Goal: Task Accomplishment & Management: Complete application form

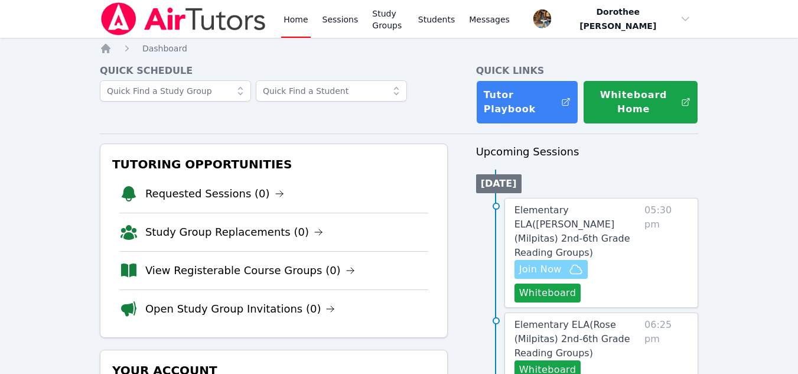
click at [528, 262] on span "Join Now" at bounding box center [540, 269] width 43 height 14
click at [543, 232] on link "Elementary ELA ( Burnett (Milpitas) 2nd-6th Grade Reading Groups )" at bounding box center [577, 231] width 125 height 57
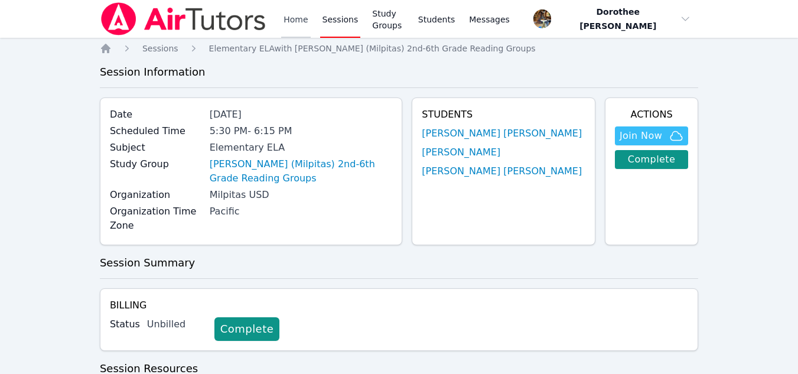
click at [298, 22] on link "Home" at bounding box center [295, 19] width 29 height 38
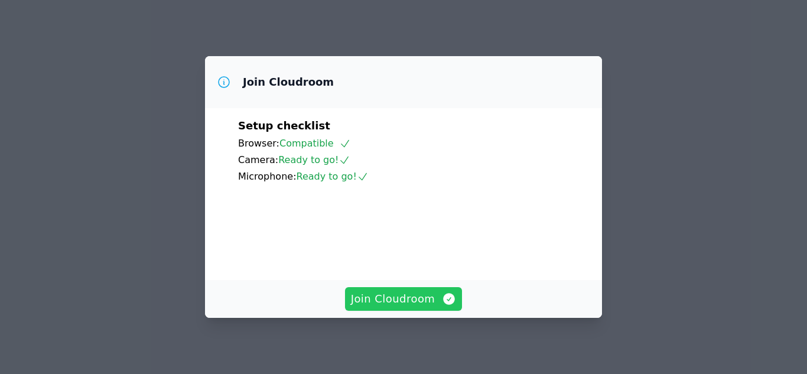
click at [420, 299] on span "Join Cloudroom" at bounding box center [404, 299] width 106 height 17
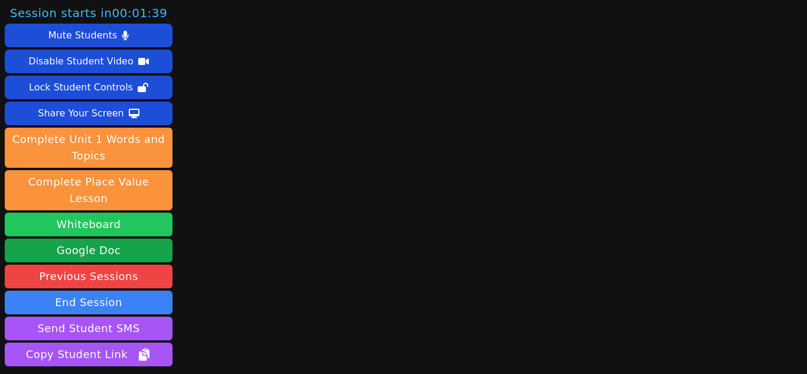
click at [101, 213] on button "Whiteboard" at bounding box center [89, 225] width 168 height 24
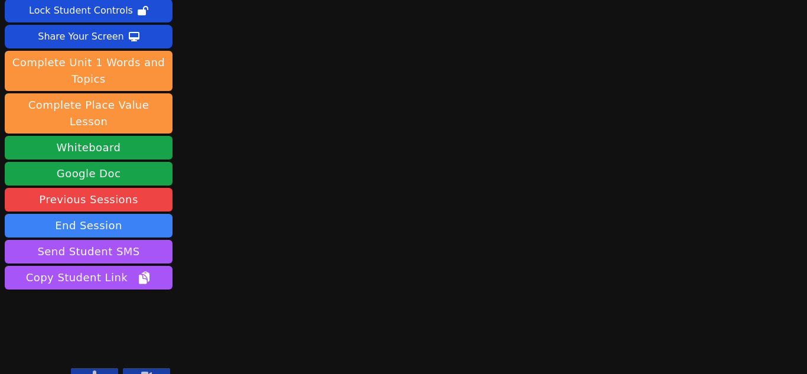
scroll to position [77, 0]
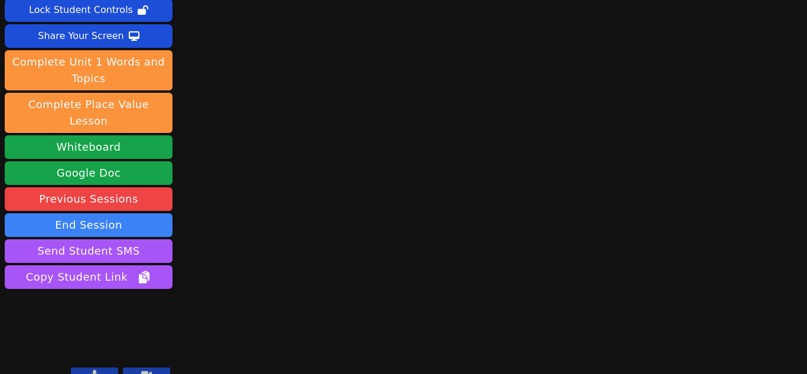
click at [92, 370] on icon at bounding box center [95, 374] width 6 height 9
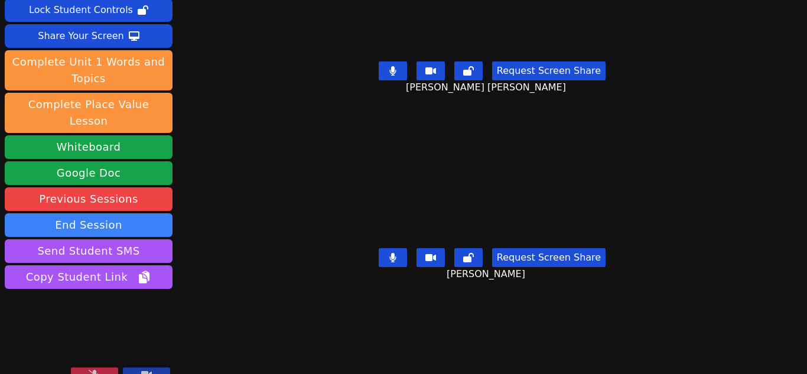
click at [92, 370] on icon at bounding box center [95, 374] width 12 height 9
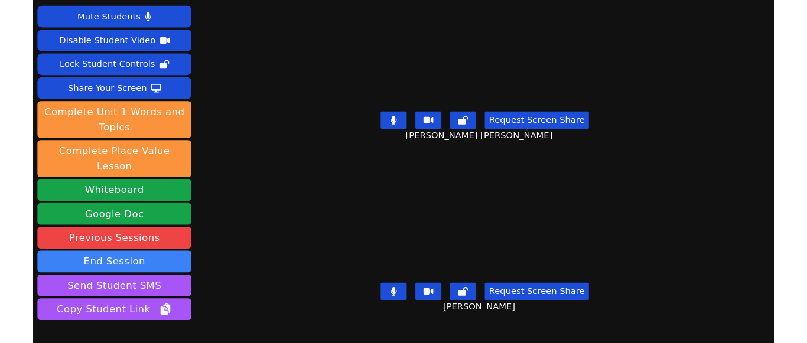
scroll to position [17, 0]
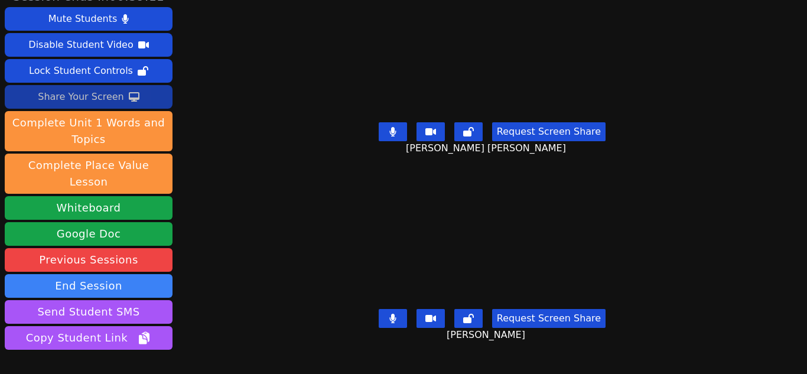
click at [89, 95] on div "Share Your Screen" at bounding box center [81, 96] width 86 height 19
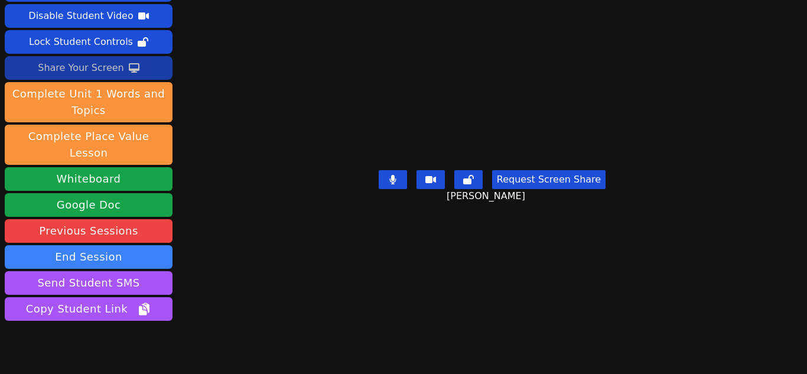
scroll to position [63, 0]
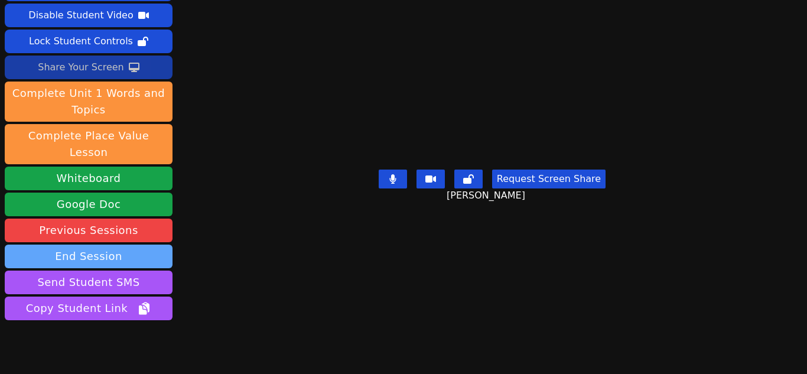
click at [121, 245] on button "End Session" at bounding box center [89, 257] width 168 height 24
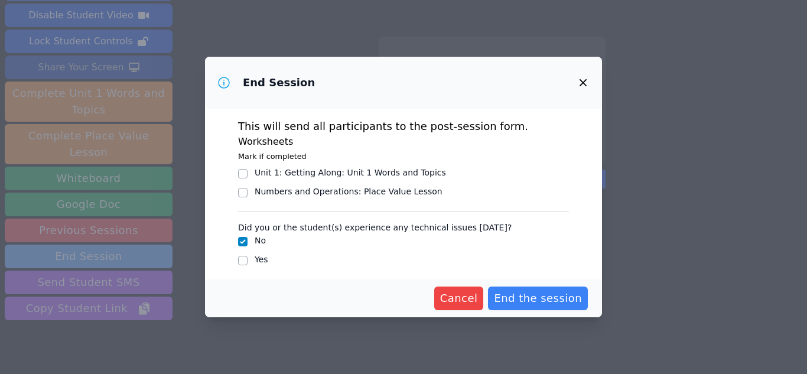
scroll to position [0, 0]
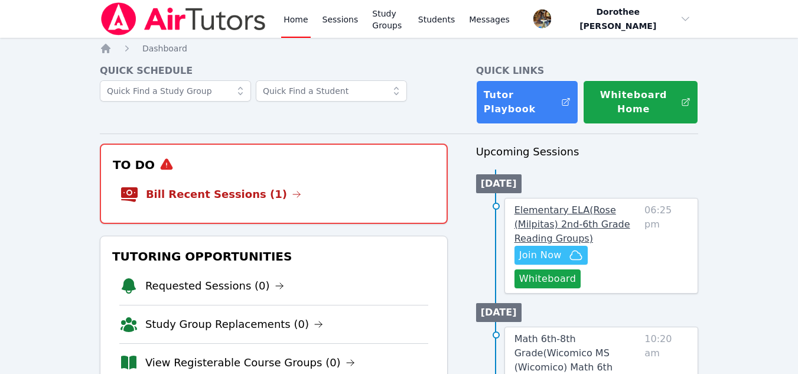
click at [564, 226] on span "Elementary ELA ( Rose (Milpitas) 2nd-6th Grade Reading Groups )" at bounding box center [573, 224] width 116 height 40
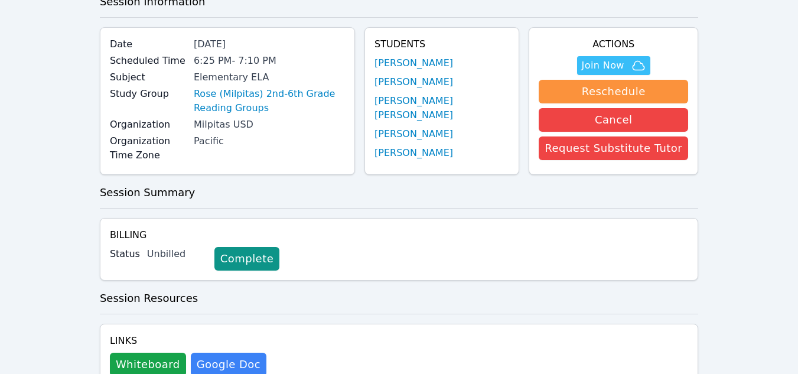
scroll to position [41, 0]
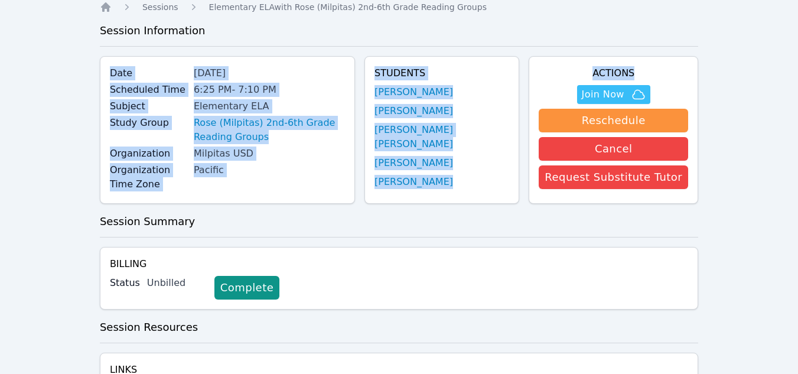
drag, startPoint x: 798, startPoint y: 70, endPoint x: 807, endPoint y: 20, distance: 51.0
click at [798, 20] on html "Home Sessions Study Groups Students Messages Open user menu Dorothee Marie Lagu…" at bounding box center [399, 146] width 798 height 374
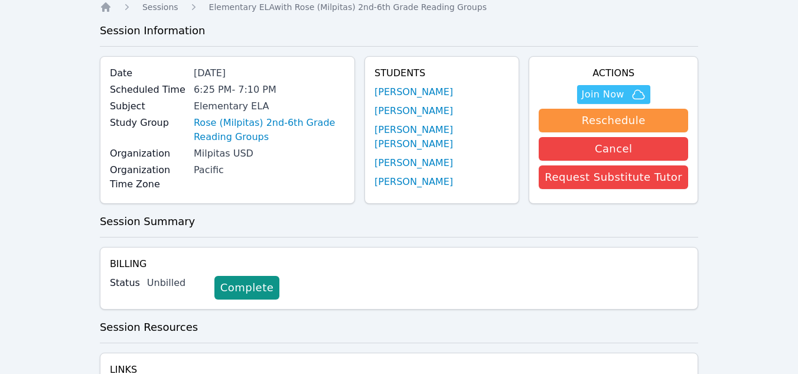
scroll to position [0, 0]
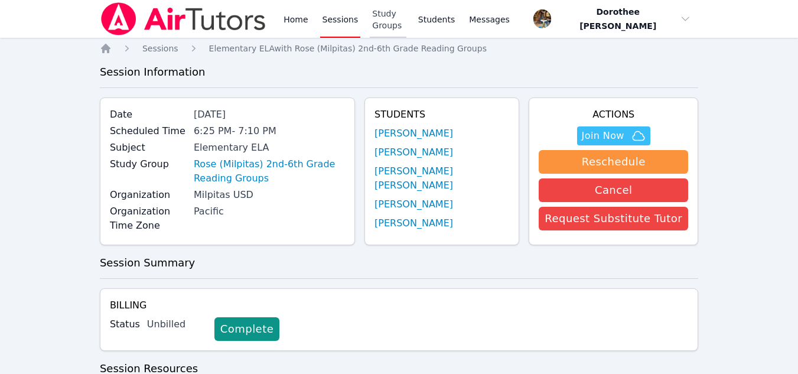
click at [396, 21] on link "Study Groups" at bounding box center [388, 19] width 37 height 38
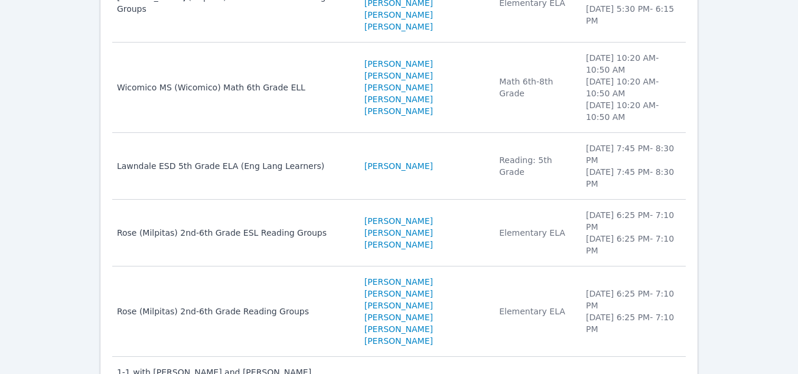
scroll to position [230, 0]
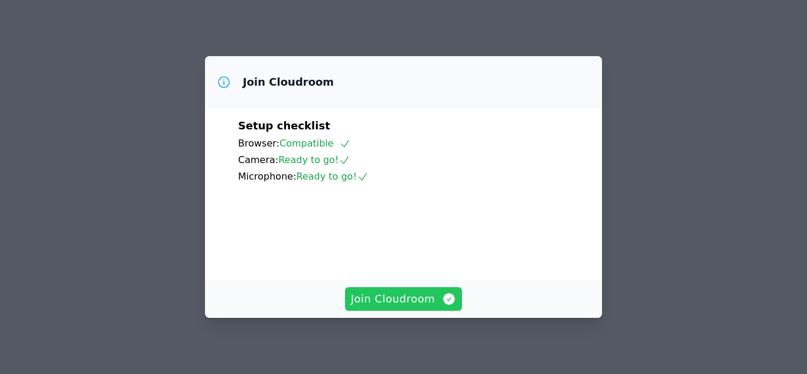
click at [398, 300] on span "Join Cloudroom" at bounding box center [404, 299] width 106 height 17
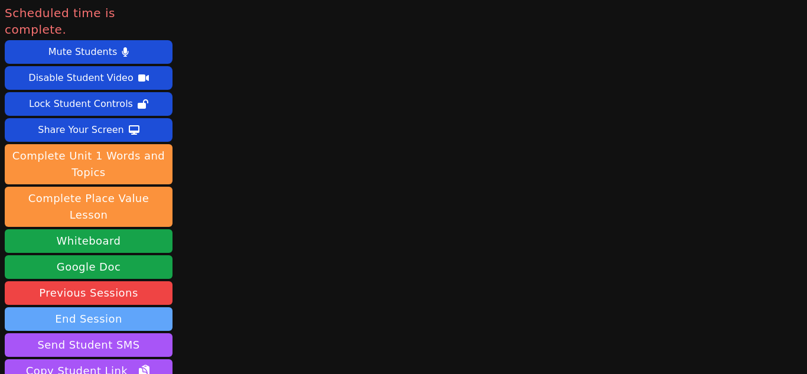
click at [105, 307] on button "End Session" at bounding box center [89, 319] width 168 height 24
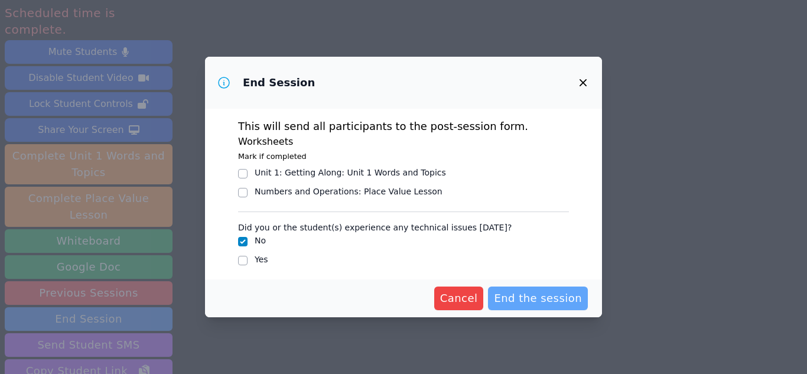
click at [553, 294] on span "End the session" at bounding box center [538, 298] width 88 height 17
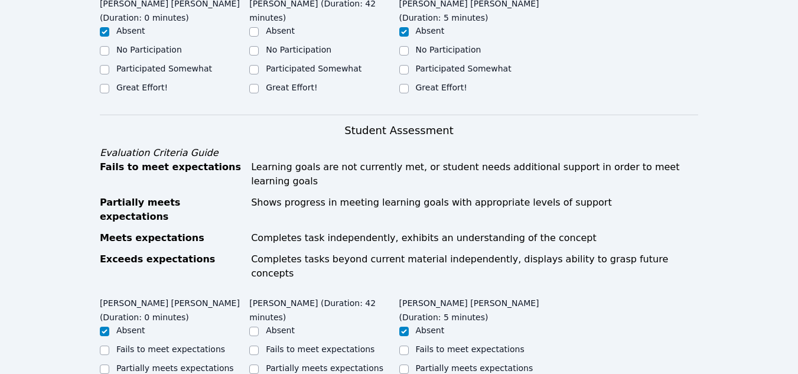
scroll to position [322, 0]
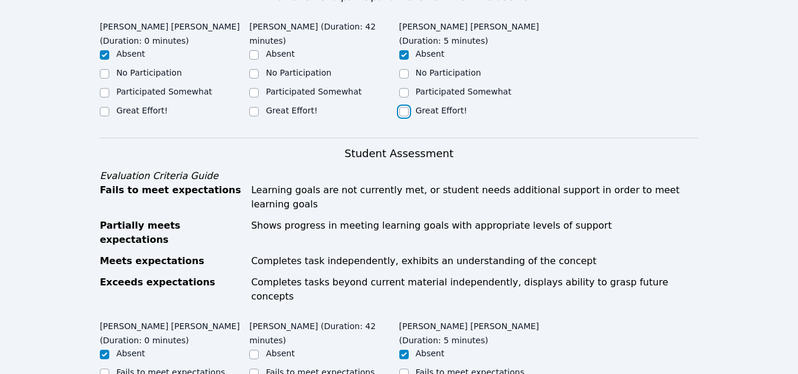
click at [404, 109] on input "Great Effort!" at bounding box center [403, 111] width 9 height 9
checkbox input "true"
checkbox input "false"
click at [255, 88] on input "Participated Somewhat" at bounding box center [253, 92] width 9 height 9
checkbox input "true"
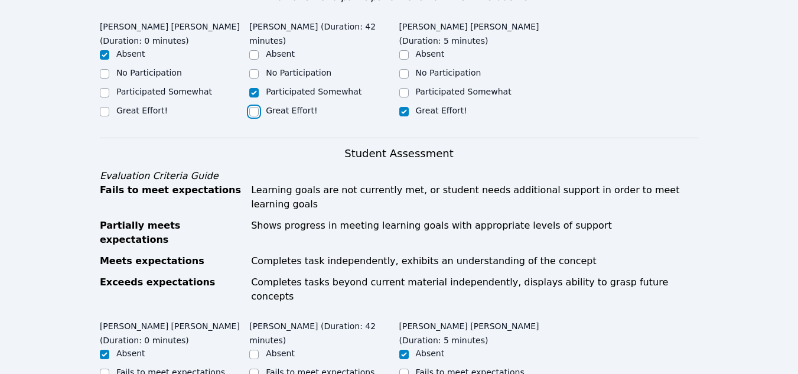
click at [256, 107] on input "Great Effort!" at bounding box center [253, 111] width 9 height 9
checkbox input "true"
checkbox input "false"
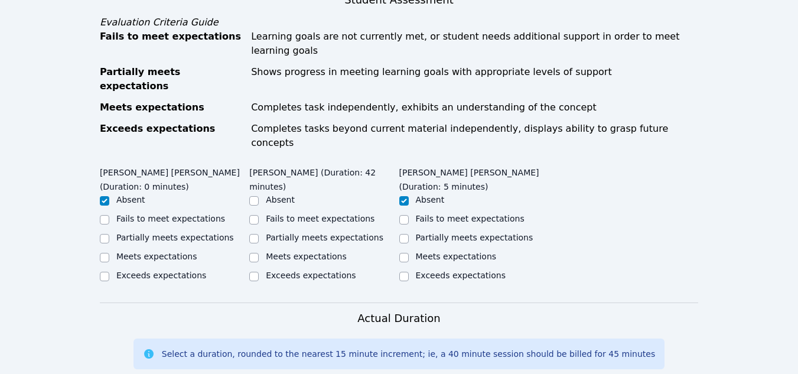
scroll to position [482, 0]
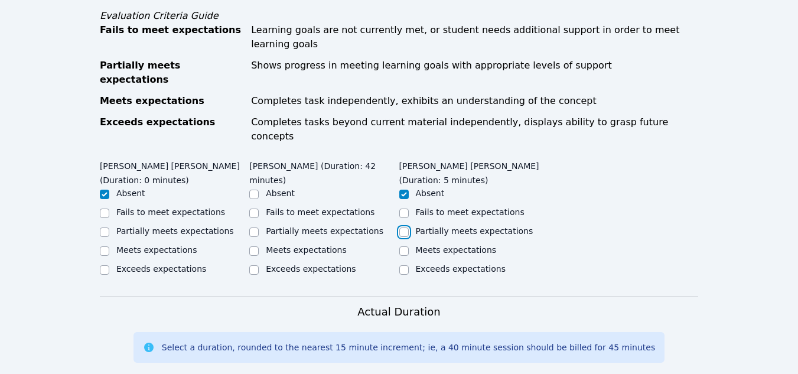
click at [404, 227] on input "Partially meets expectations" at bounding box center [403, 231] width 9 height 9
checkbox input "true"
checkbox input "false"
click at [256, 227] on input "Partially meets expectations" at bounding box center [253, 231] width 9 height 9
checkbox input "true"
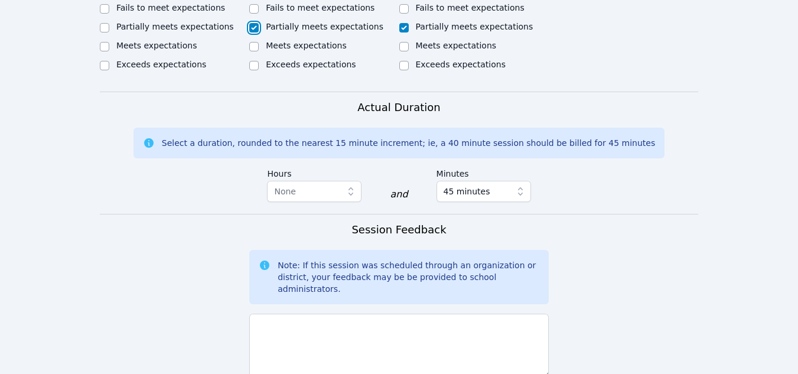
scroll to position [695, 0]
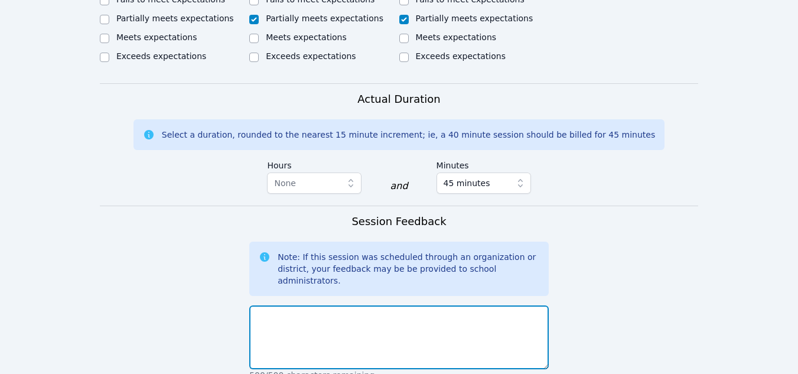
click at [262, 305] on textarea at bounding box center [399, 337] width 300 height 64
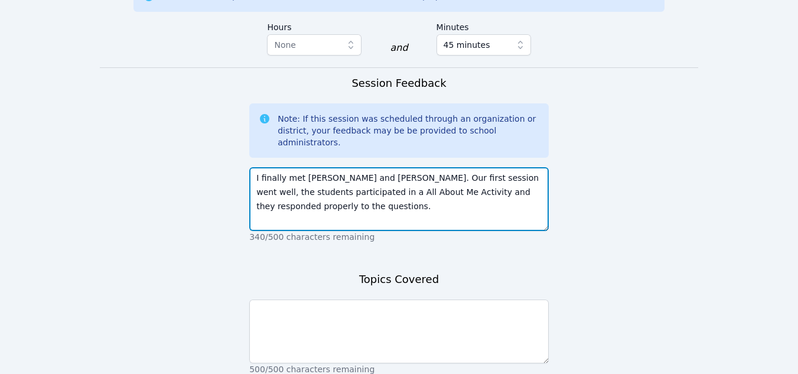
scroll to position [834, 0]
type textarea "I finally met Jesse and Ray jay. Our first session went well, the students part…"
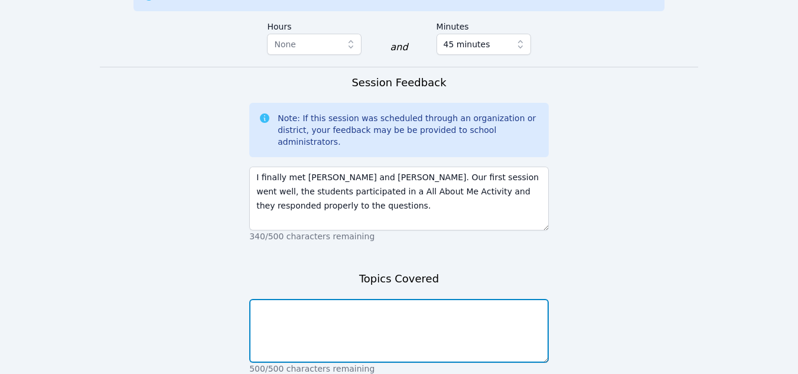
click at [303, 299] on textarea at bounding box center [399, 331] width 300 height 64
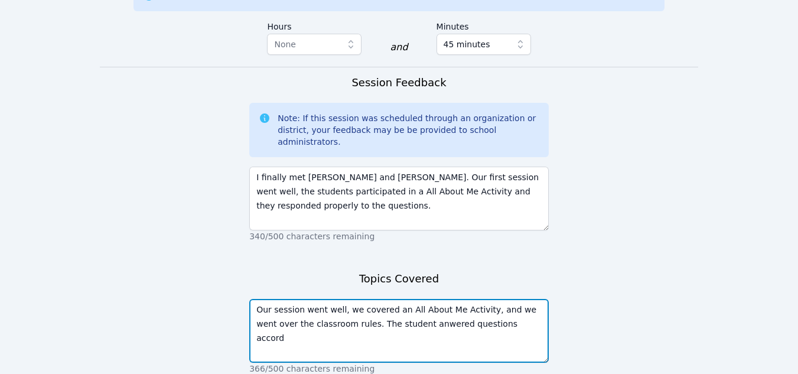
click at [390, 299] on textarea "Our session went well, we covered an All About Me Activity, and we went over th…" at bounding box center [399, 331] width 300 height 64
click at [384, 299] on textarea "Our session went well, we covered an All About Me Activity, and we went over th…" at bounding box center [399, 331] width 300 height 64
click at [476, 299] on textarea "Our session went well, we covered an All About Me Activity, and we went over th…" at bounding box center [399, 331] width 300 height 64
type textarea "Our session went well, we covered an All About Me Activity, and we went over th…"
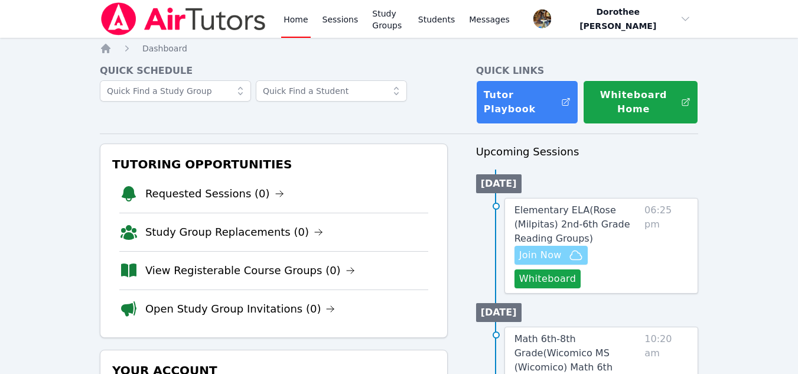
click at [554, 257] on span "Join Now" at bounding box center [540, 255] width 43 height 14
click at [531, 220] on span "Elementary ELA ( Rose (Milpitas) 2nd-6th Grade Reading Groups )" at bounding box center [573, 224] width 116 height 40
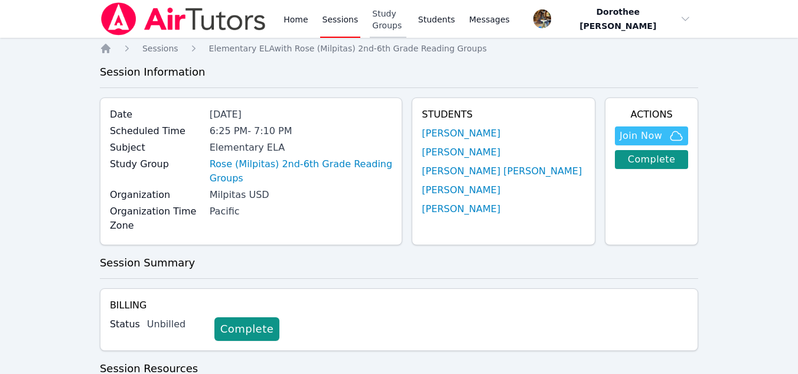
click at [389, 22] on link "Study Groups" at bounding box center [388, 19] width 37 height 38
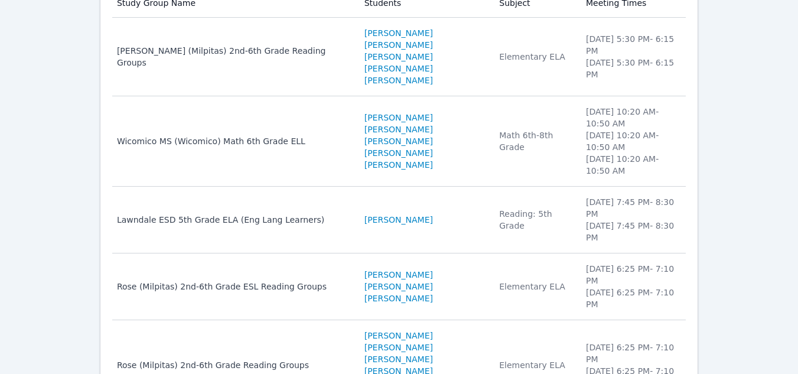
scroll to position [176, 0]
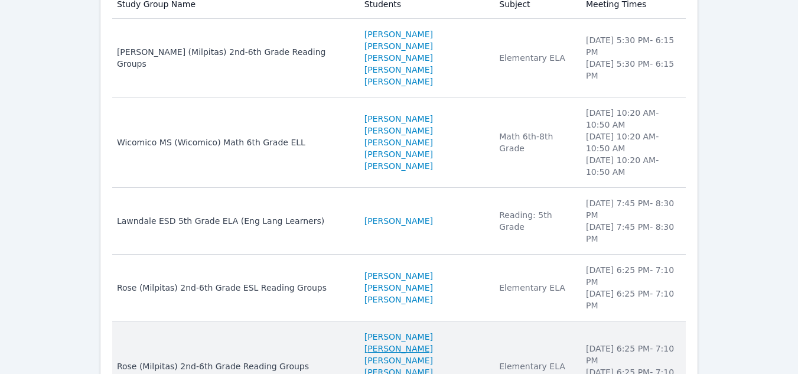
click at [365, 343] on link "[PERSON_NAME]" at bounding box center [399, 349] width 69 height 12
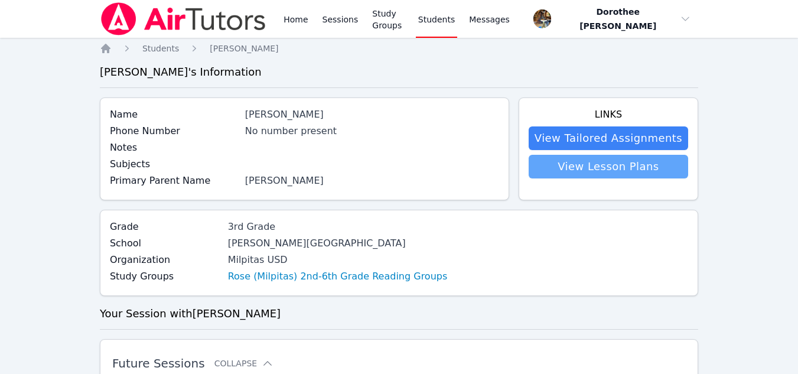
click at [605, 168] on link "View Lesson Plans" at bounding box center [609, 167] width 160 height 24
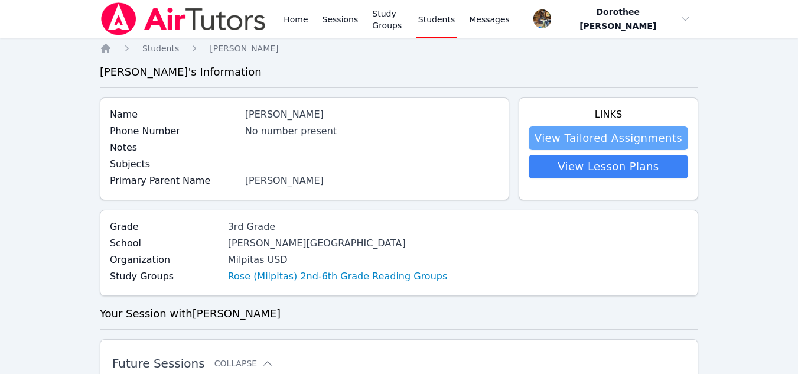
click at [573, 138] on link "View Tailored Assignments" at bounding box center [609, 138] width 160 height 24
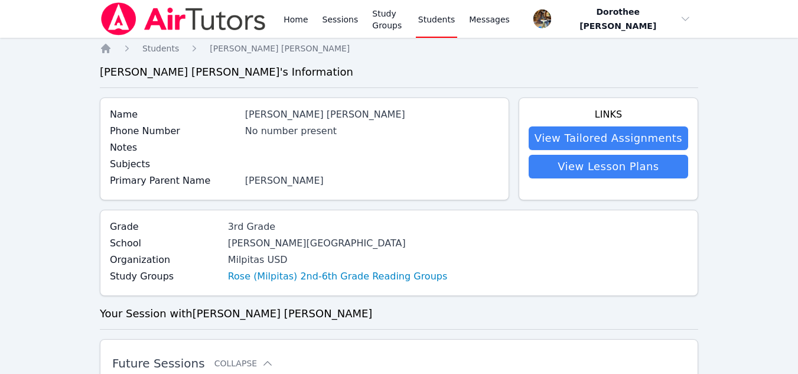
scroll to position [176, 0]
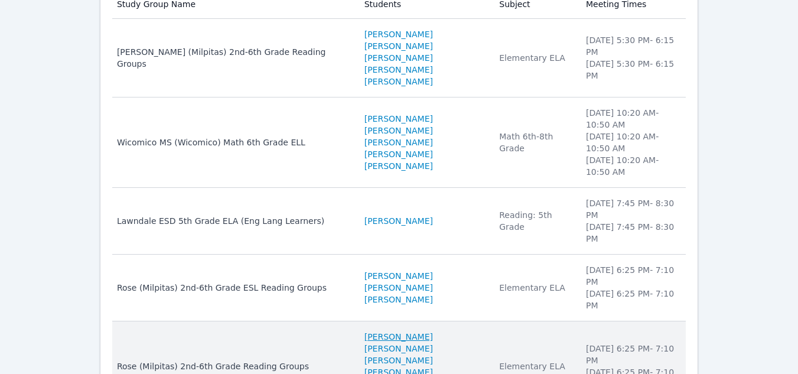
click at [376, 331] on link "[PERSON_NAME]" at bounding box center [399, 337] width 69 height 12
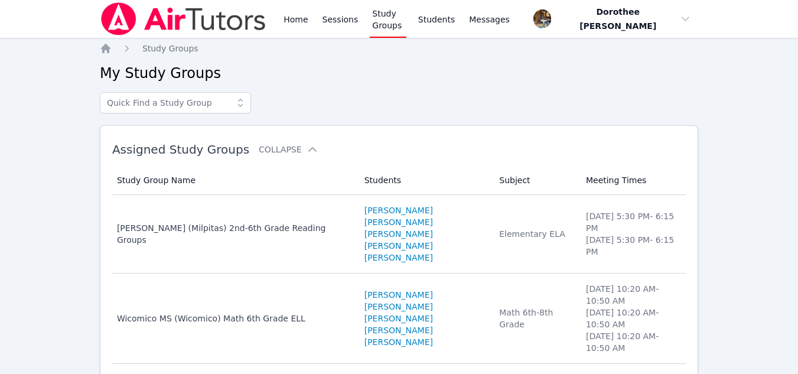
scroll to position [176, 0]
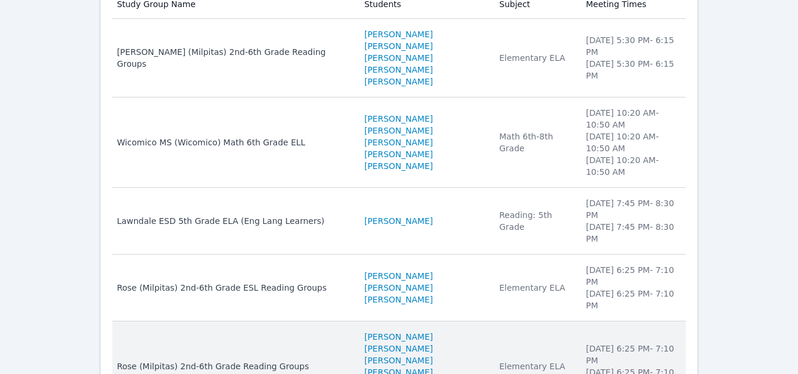
click at [365, 366] on link "[PERSON_NAME]" at bounding box center [399, 372] width 69 height 12
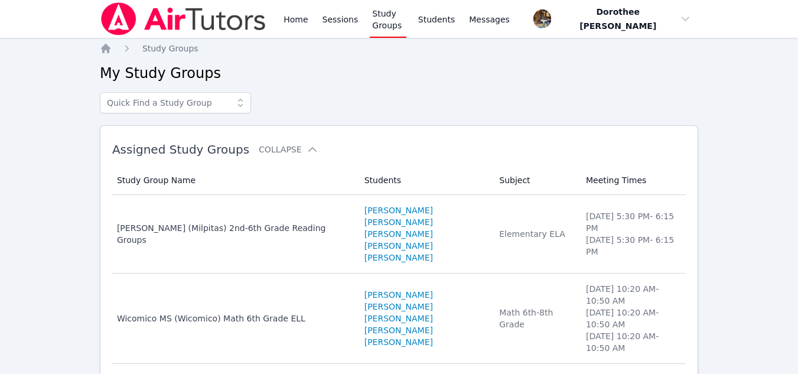
scroll to position [176, 0]
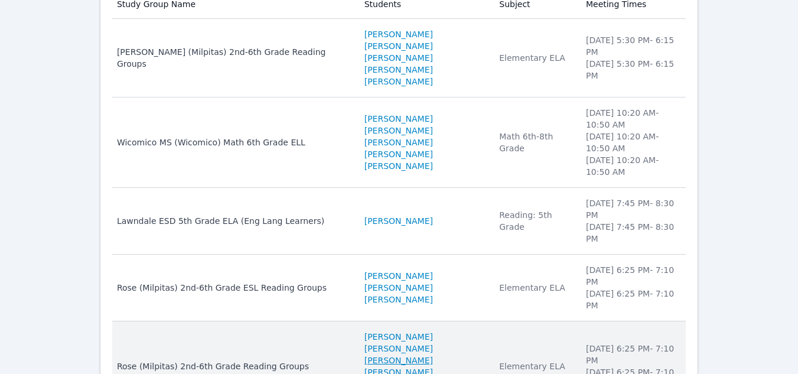
click at [417, 355] on link "[PERSON_NAME]" at bounding box center [399, 361] width 69 height 12
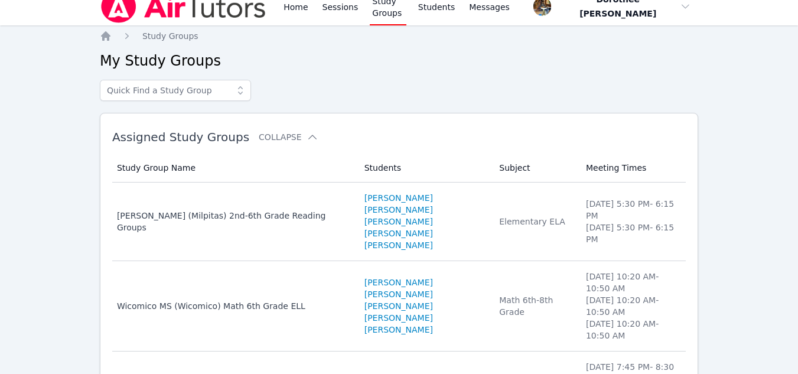
scroll to position [7, 0]
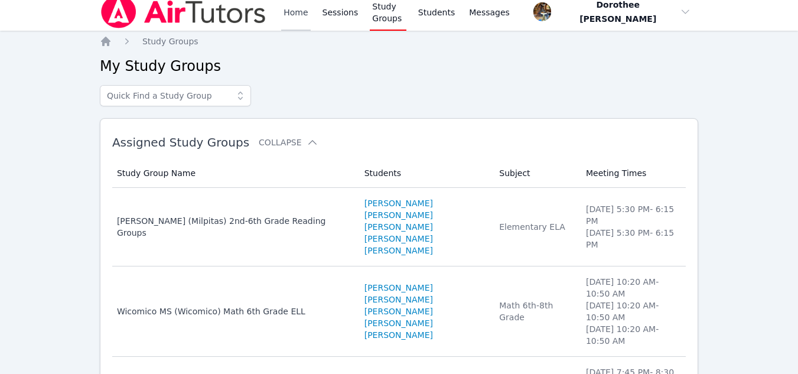
click at [295, 11] on link "Home" at bounding box center [295, 12] width 29 height 38
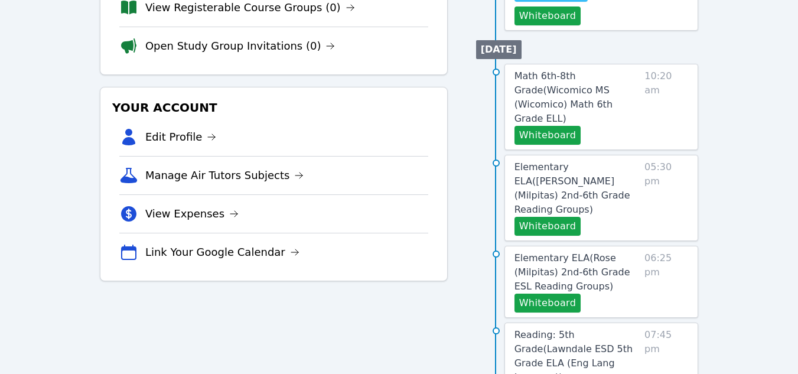
scroll to position [276, 0]
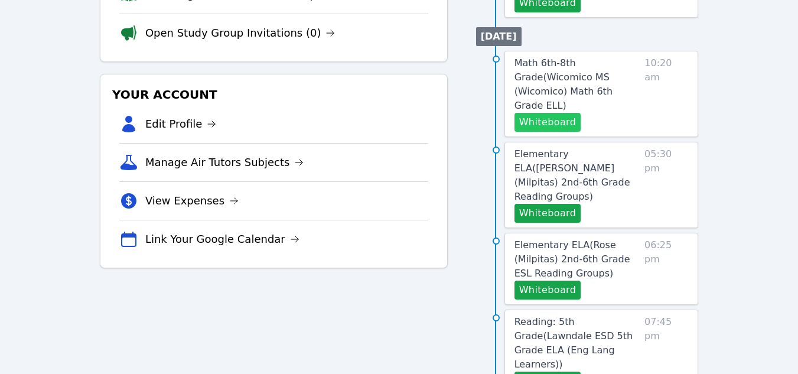
click at [561, 113] on button "Whiteboard" at bounding box center [548, 122] width 67 height 19
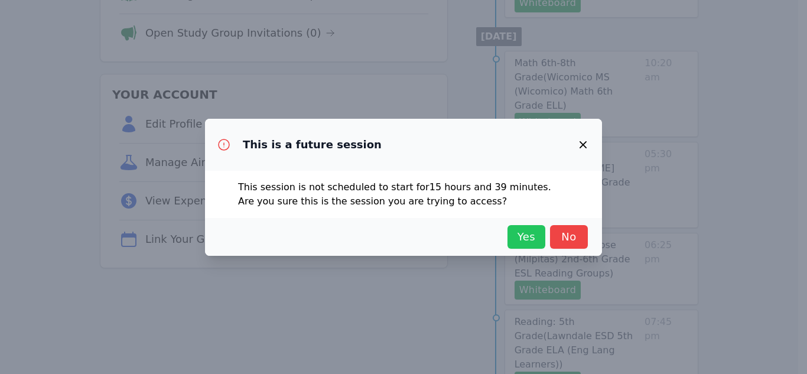
click at [519, 240] on span "Yes" at bounding box center [526, 237] width 26 height 17
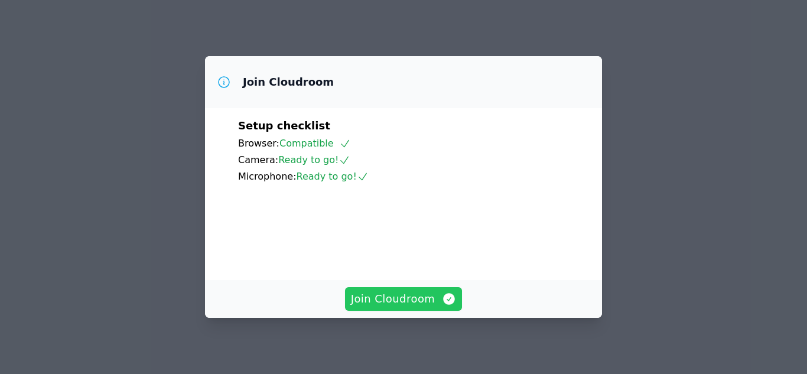
click at [380, 301] on span "Join Cloudroom" at bounding box center [404, 299] width 106 height 17
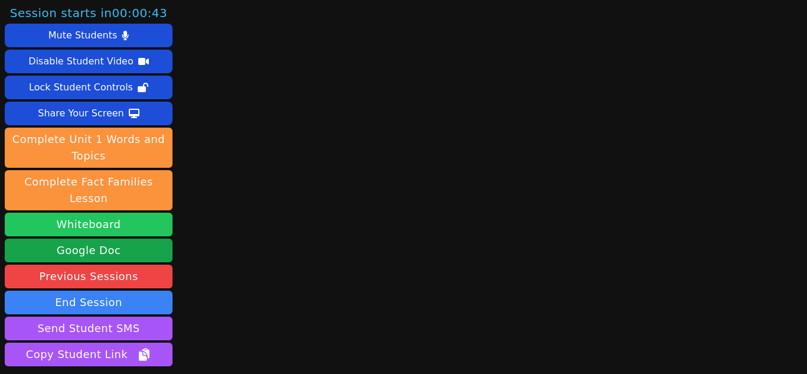
click at [116, 213] on button "Whiteboard" at bounding box center [89, 225] width 168 height 24
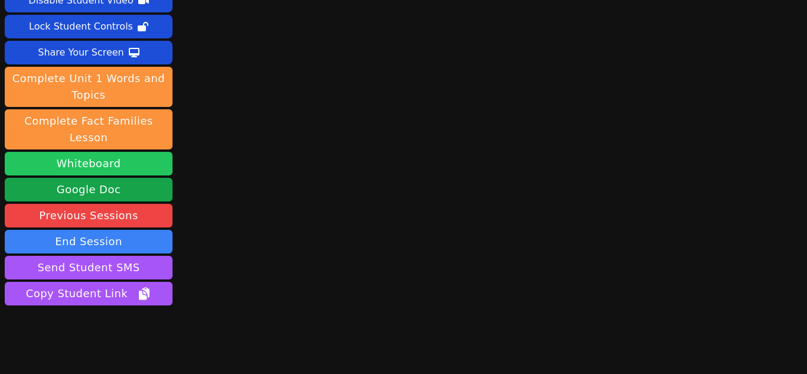
scroll to position [77, 0]
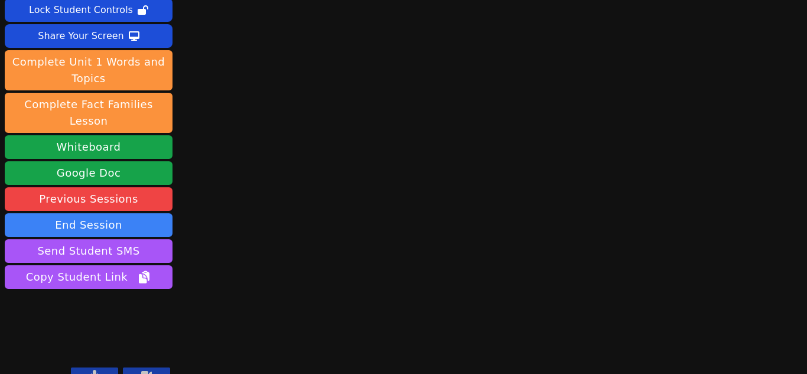
click at [103, 368] on button at bounding box center [94, 375] width 47 height 14
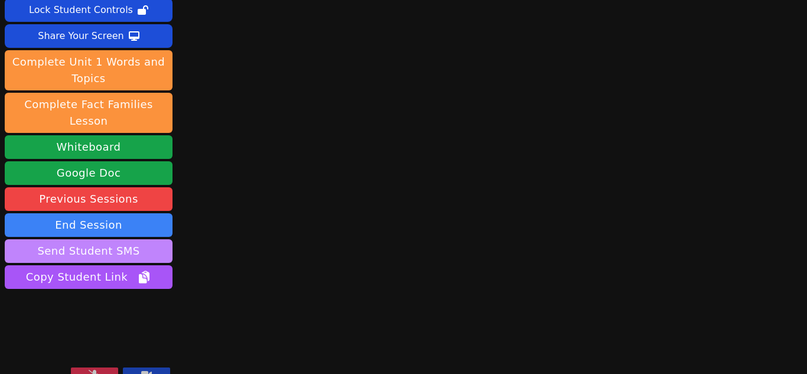
click at [106, 239] on button "Send Student SMS" at bounding box center [89, 251] width 168 height 24
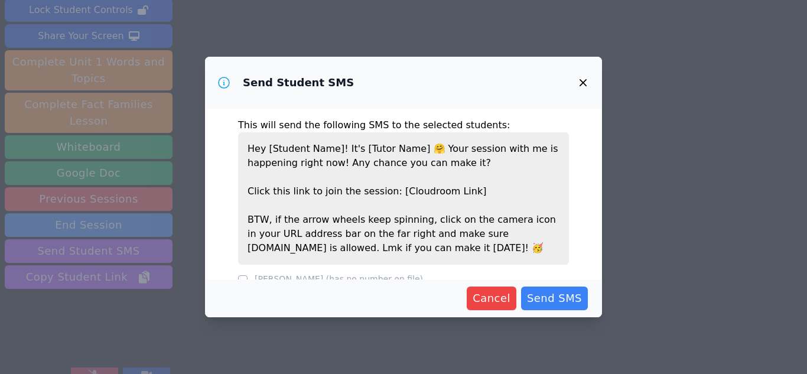
click at [357, 145] on p "Hey [Student Name]! It's [Tutor Name] 🤗 Your session with me is happening right…" at bounding box center [403, 198] width 331 height 132
click at [550, 301] on span "Send SMS" at bounding box center [554, 298] width 55 height 17
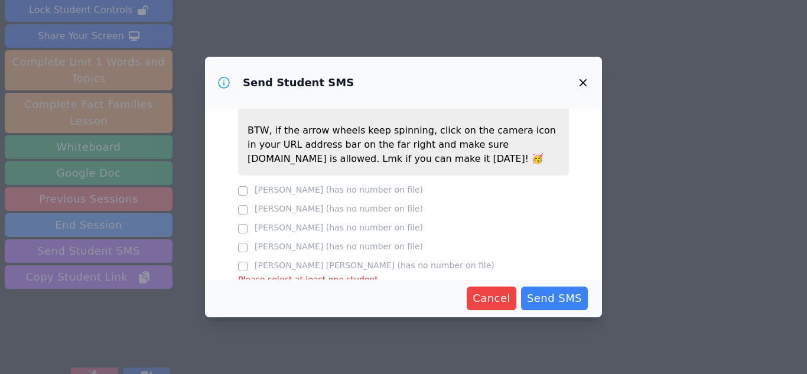
scroll to position [105, 0]
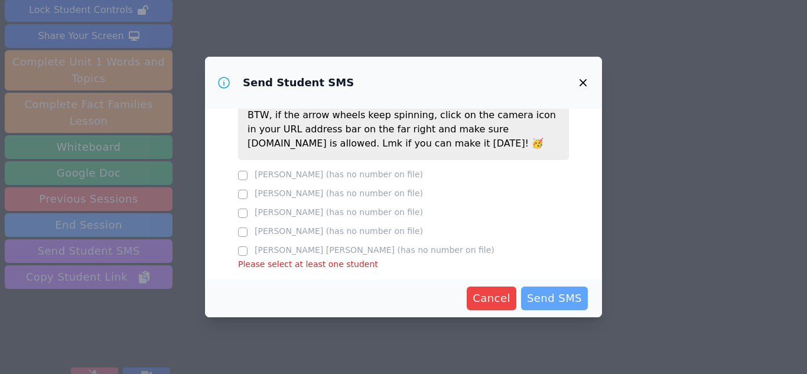
click at [551, 305] on span "Send SMS" at bounding box center [554, 298] width 55 height 17
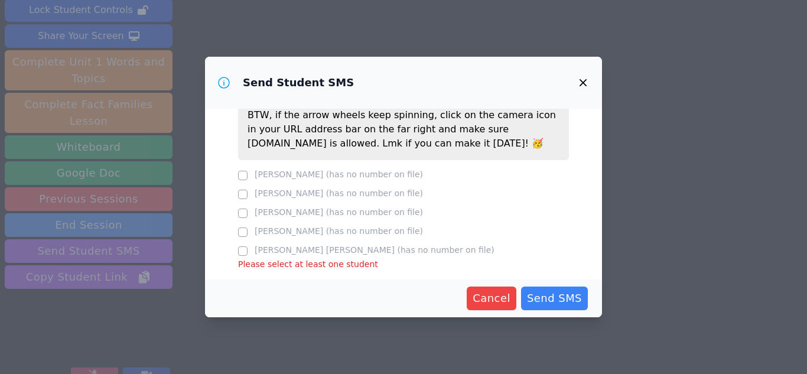
click at [349, 149] on p "Hey [Student Name]! It's [Tutor Name] 🤗 Your session with me is happening right…" at bounding box center [403, 94] width 331 height 132
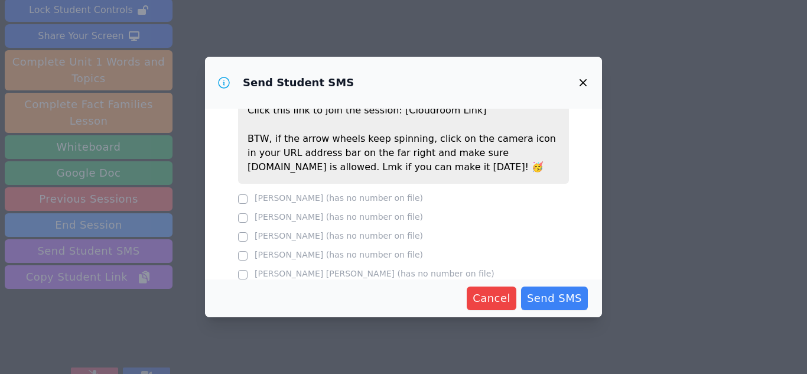
scroll to position [0, 0]
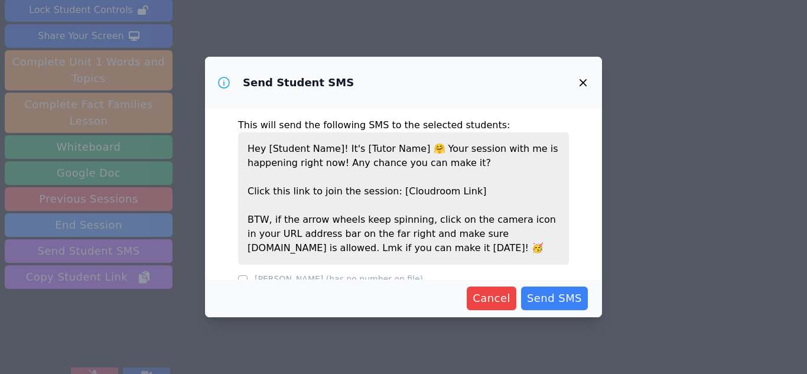
click at [367, 126] on p "This will send the following SMS to the selected students:" at bounding box center [403, 125] width 331 height 14
click at [392, 169] on p "Hey [Student Name]! It's [Tutor Name] 🤗 Your session with me is happening right…" at bounding box center [403, 198] width 331 height 132
click at [561, 301] on span "Send SMS" at bounding box center [554, 298] width 55 height 17
click at [584, 87] on icon "button" at bounding box center [583, 83] width 14 height 14
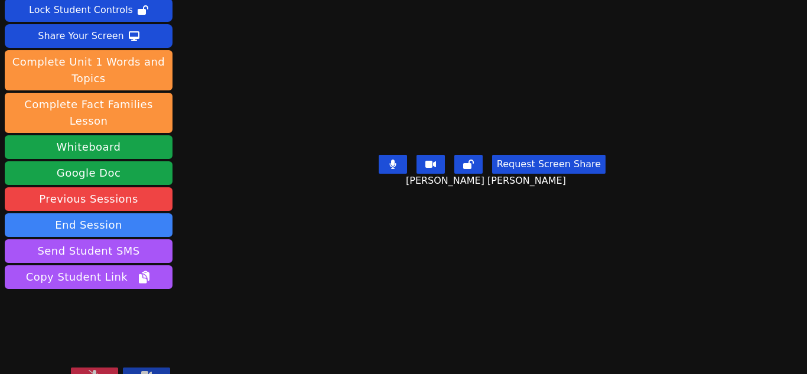
click at [103, 368] on button at bounding box center [94, 375] width 47 height 14
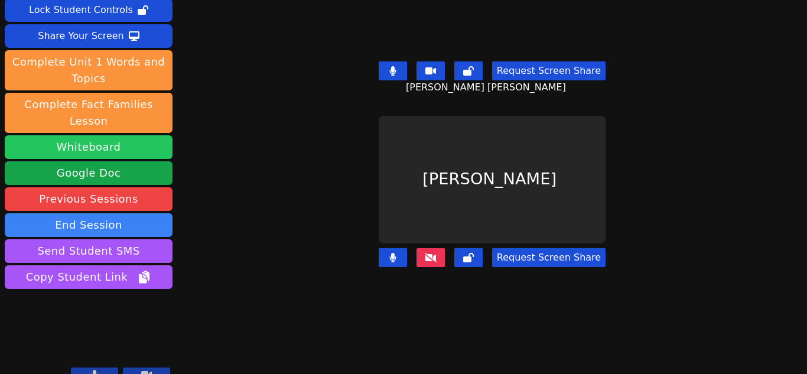
click at [112, 135] on button "Whiteboard" at bounding box center [89, 147] width 168 height 24
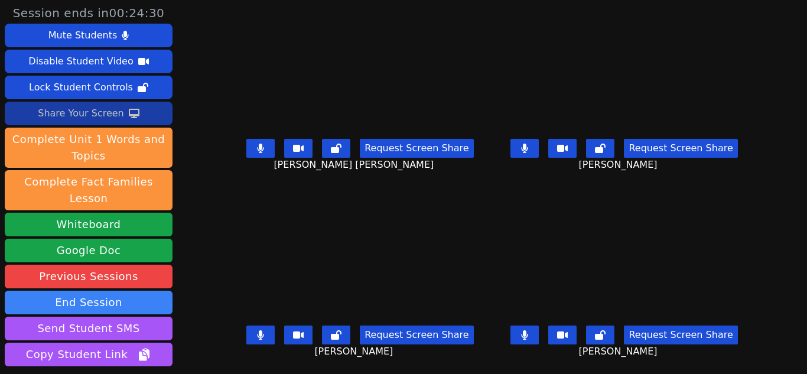
click at [103, 112] on div "Share Your Screen" at bounding box center [81, 113] width 86 height 19
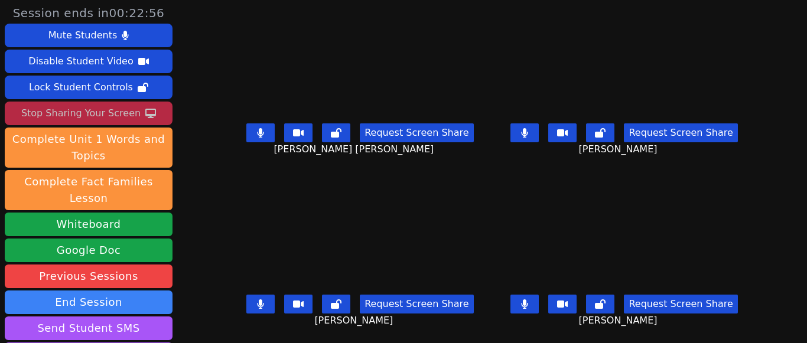
click at [522, 132] on icon at bounding box center [525, 132] width 6 height 9
click at [264, 131] on icon at bounding box center [260, 132] width 7 height 9
click at [264, 306] on icon at bounding box center [261, 304] width 6 height 9
click at [521, 306] on icon at bounding box center [524, 304] width 7 height 9
click at [265, 128] on icon at bounding box center [261, 132] width 12 height 9
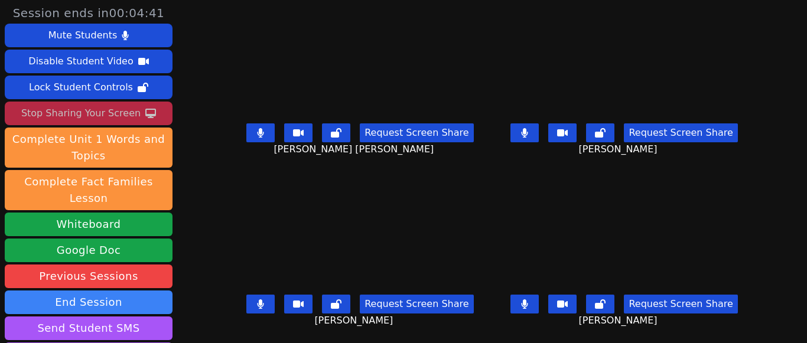
click at [271, 131] on button at bounding box center [260, 132] width 28 height 19
click at [270, 310] on button at bounding box center [260, 304] width 28 height 19
click at [521, 301] on icon at bounding box center [524, 304] width 7 height 9
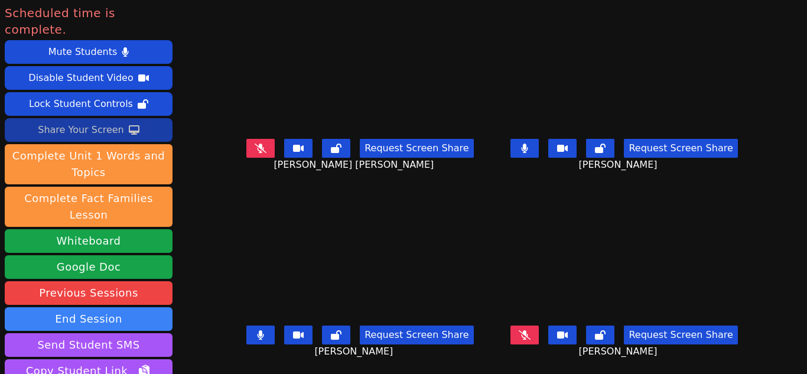
click at [519, 339] on icon at bounding box center [525, 334] width 12 height 9
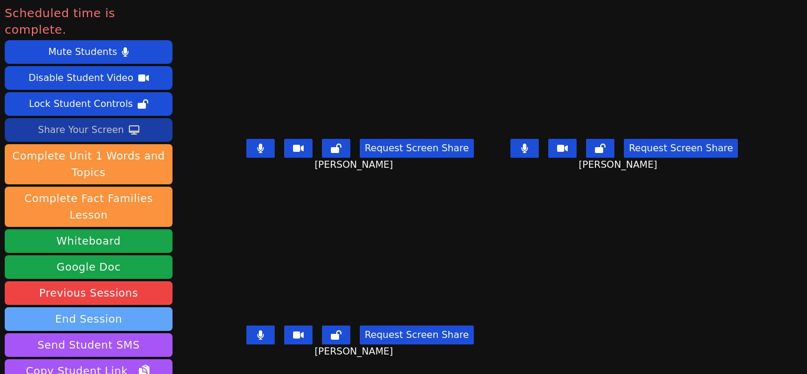
click at [106, 307] on button "End Session" at bounding box center [89, 319] width 168 height 24
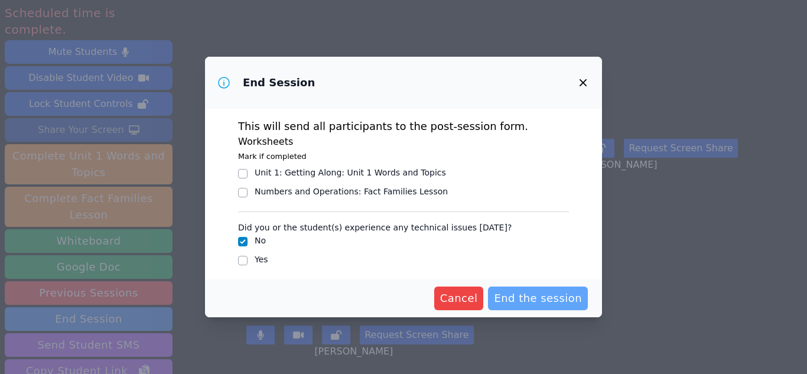
click at [511, 292] on span "End the session" at bounding box center [538, 298] width 88 height 17
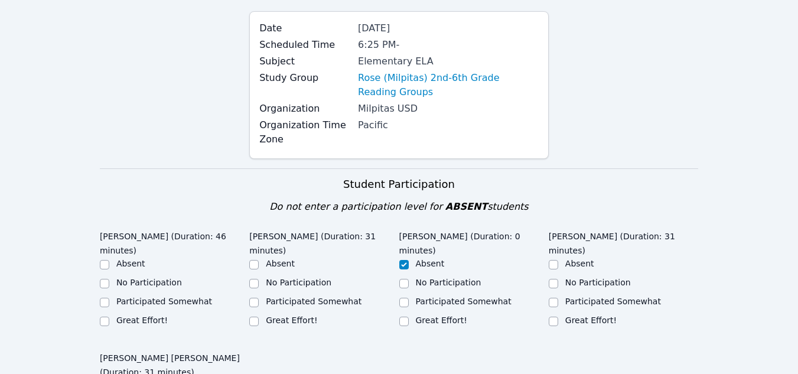
scroll to position [128, 0]
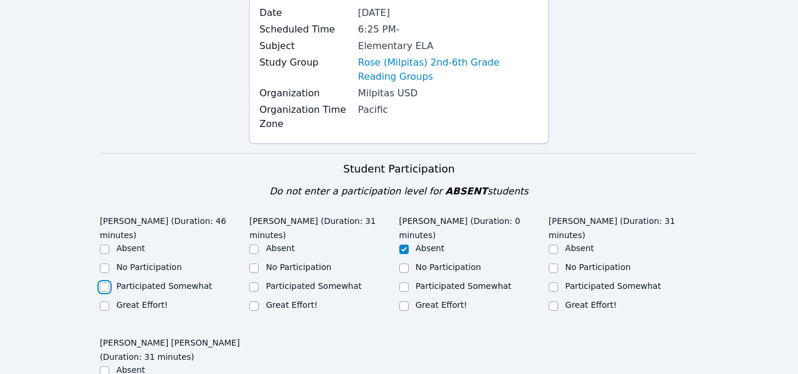
click at [106, 282] on input "Participated Somewhat" at bounding box center [104, 286] width 9 height 9
checkbox input "true"
click at [253, 288] on input "Participated Somewhat" at bounding box center [253, 286] width 9 height 9
checkbox input "true"
click at [403, 282] on input "Participated Somewhat" at bounding box center [403, 286] width 9 height 9
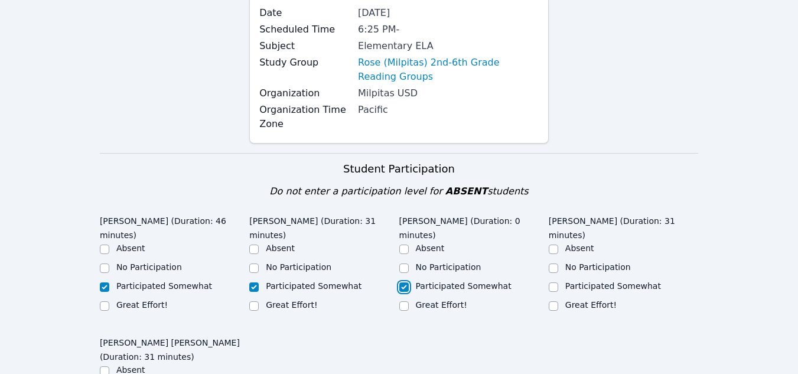
checkbox input "true"
checkbox input "false"
click at [552, 287] on input "Participated Somewhat" at bounding box center [553, 286] width 9 height 9
checkbox input "true"
click at [405, 245] on input "Absent" at bounding box center [403, 249] width 9 height 9
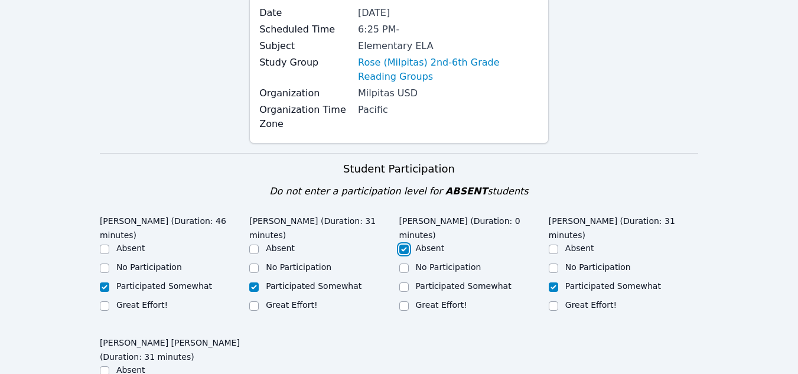
checkbox input "true"
checkbox input "false"
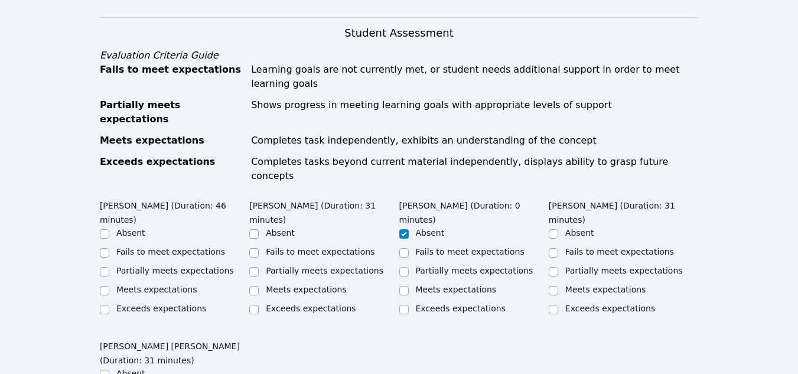
scroll to position [574, 0]
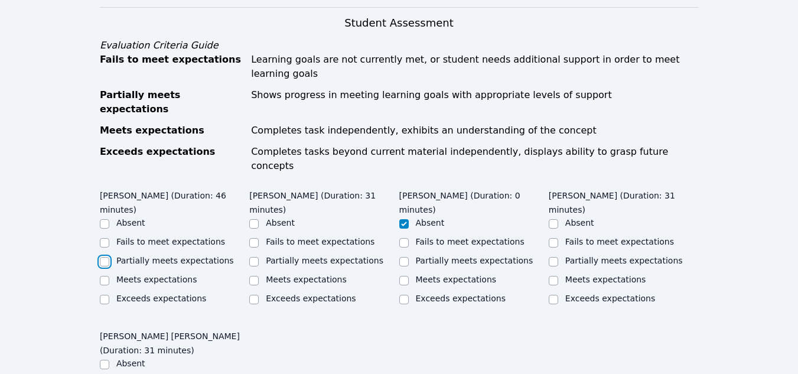
click at [100, 257] on input "Partially meets expectations" at bounding box center [104, 261] width 9 height 9
checkbox input "true"
click at [258, 257] on input "Partially meets expectations" at bounding box center [253, 261] width 9 height 9
checkbox input "true"
click at [399, 257] on input "Partially meets expectations" at bounding box center [403, 261] width 9 height 9
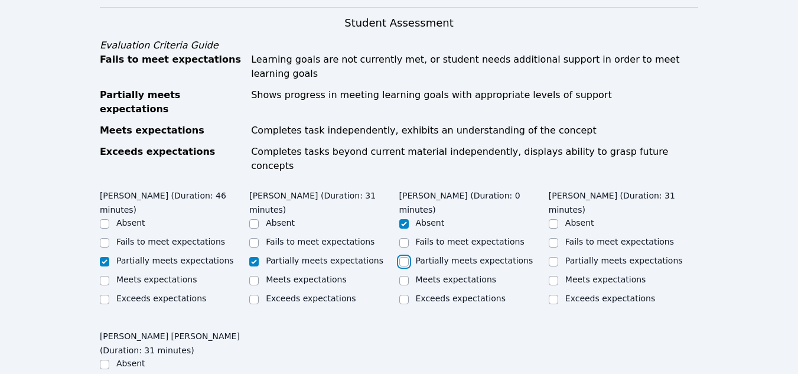
checkbox input "true"
checkbox input "false"
click at [553, 238] on input "Fails to meet expectations" at bounding box center [553, 242] width 9 height 9
checkbox input "true"
click at [551, 257] on input "Partially meets expectations" at bounding box center [553, 261] width 9 height 9
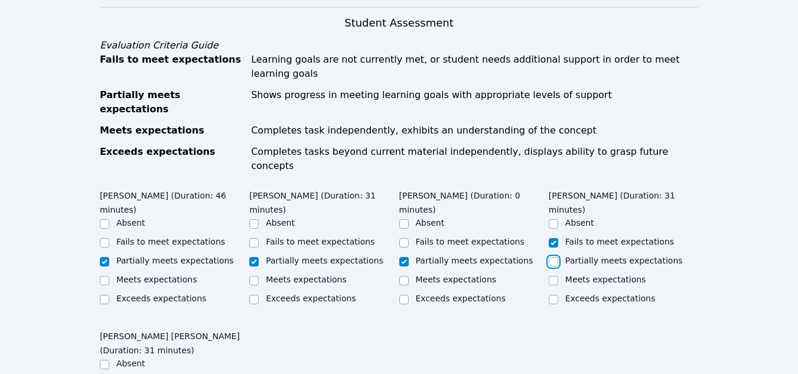
checkbox input "true"
checkbox input "false"
click at [402, 219] on input "Absent" at bounding box center [403, 223] width 9 height 9
checkbox input "true"
checkbox input "false"
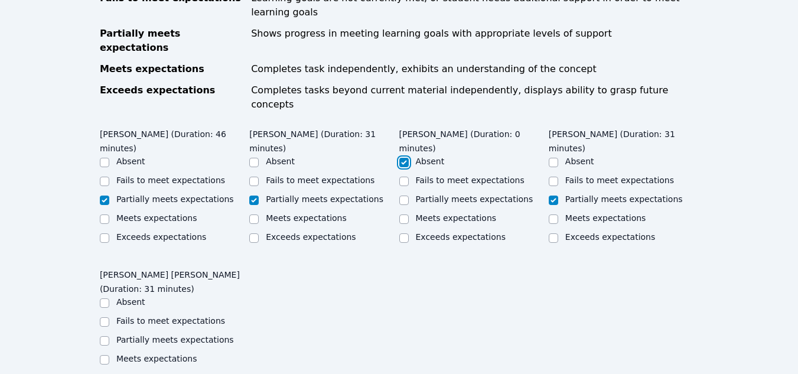
scroll to position [636, 0]
click at [106, 336] on input "Partially meets expectations" at bounding box center [104, 340] width 9 height 9
checkbox input "true"
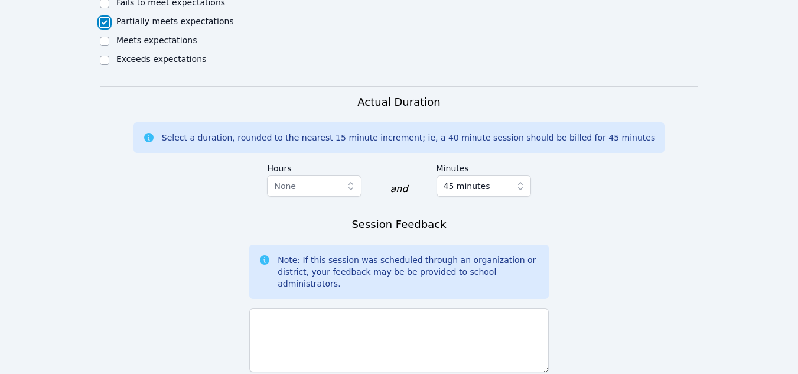
scroll to position [957, 0]
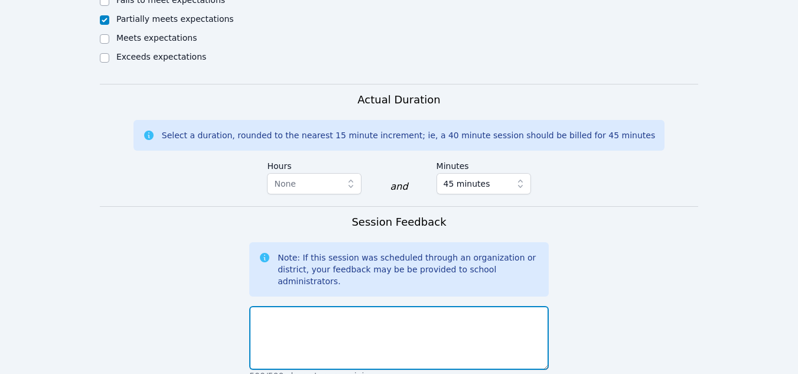
click at [272, 306] on textarea at bounding box center [399, 338] width 300 height 64
click at [264, 306] on textarea "All the students were" at bounding box center [399, 338] width 300 height 64
click at [266, 306] on textarea "All the students were" at bounding box center [399, 338] width 300 height 64
click at [315, 306] on textarea "All the students were" at bounding box center [399, 338] width 300 height 64
click at [359, 306] on textarea "All the girls students were" at bounding box center [399, 338] width 300 height 64
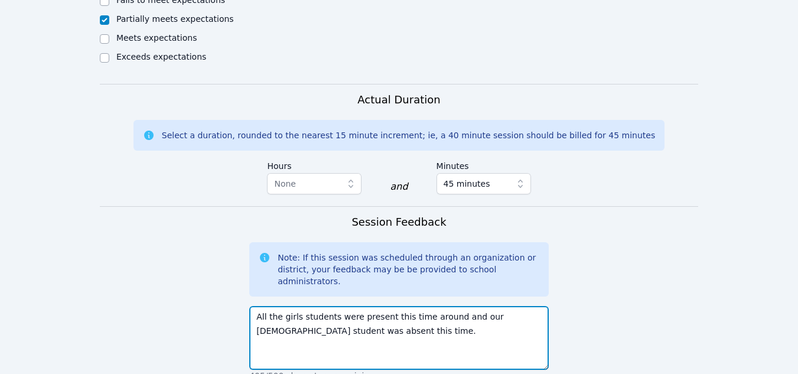
click at [493, 306] on textarea "All the girls students were present this time around and our male student was a…" at bounding box center [399, 338] width 300 height 64
click at [323, 306] on textarea "All the girls students were present this time around and our boy student was ab…" at bounding box center [399, 338] width 300 height 64
click at [331, 306] on textarea "All the girls students were present this time around and our boy student was ab…" at bounding box center [399, 338] width 300 height 64
click at [440, 306] on textarea "All the girls were present this time around and our boy student was absent this…" at bounding box center [399, 338] width 300 height 64
click at [531, 306] on textarea "All the girls were present this time around and the boy student was absent this…" at bounding box center [399, 338] width 300 height 64
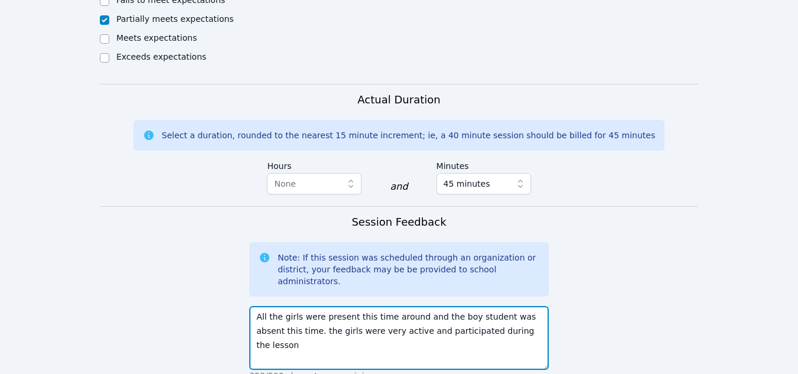
click at [486, 306] on textarea "All the girls were present this time around and the boy student was absent this…" at bounding box center [399, 338] width 300 height 64
click at [474, 306] on textarea "All the girls were present this time around and the boy was absent this time. t…" at bounding box center [399, 338] width 300 height 64
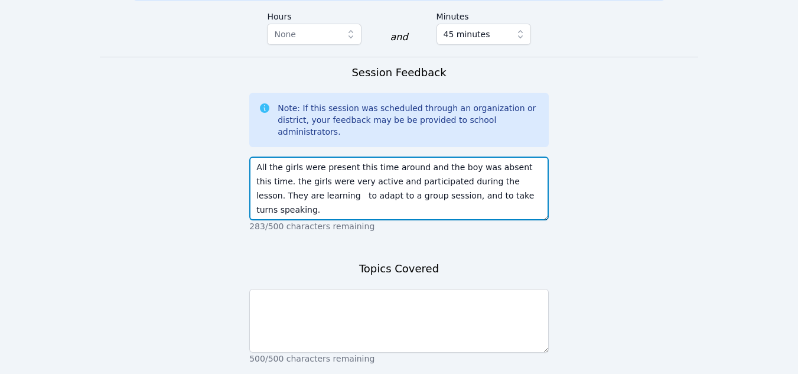
scroll to position [1116, 0]
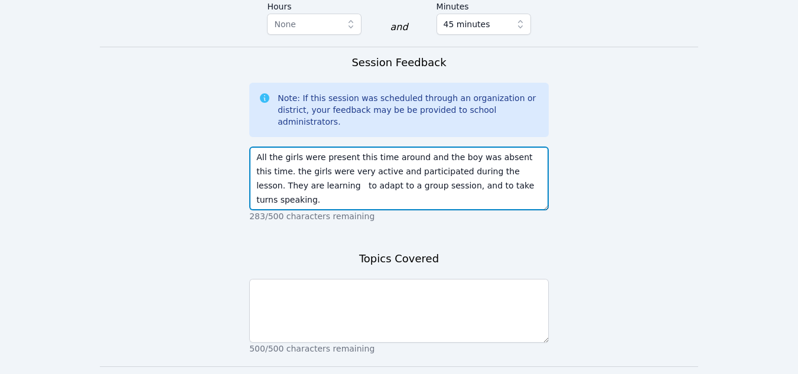
type textarea "All the girls were present this time around and the boy was absent this time. t…"
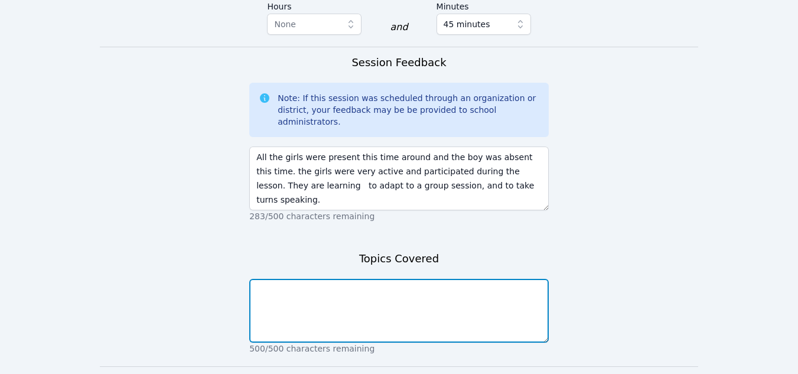
click at [285, 279] on textarea at bounding box center [399, 311] width 300 height 64
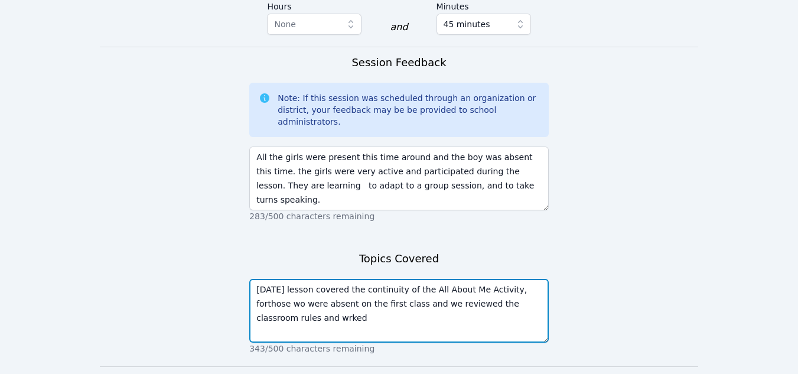
click at [265, 279] on textarea "Today's lesson covered the continuity of the All About Me Activity, forthose wo…" at bounding box center [399, 311] width 300 height 64
click at [290, 279] on textarea "Today's lesson covered the continuity of the All About Me Activity, forthose wo…" at bounding box center [399, 311] width 300 height 64
click at [512, 279] on textarea "Today's lesson covered the continuity of the All About Me Activity, forthose wo…" at bounding box center [399, 311] width 300 height 64
click at [510, 279] on textarea "Today's lesson covered the continuity of the All About Me Activity, forthose wo…" at bounding box center [399, 311] width 300 height 64
click at [262, 279] on textarea "Today's lesson covered the continuity of the All About Me Activity, for those w…" at bounding box center [399, 311] width 300 height 64
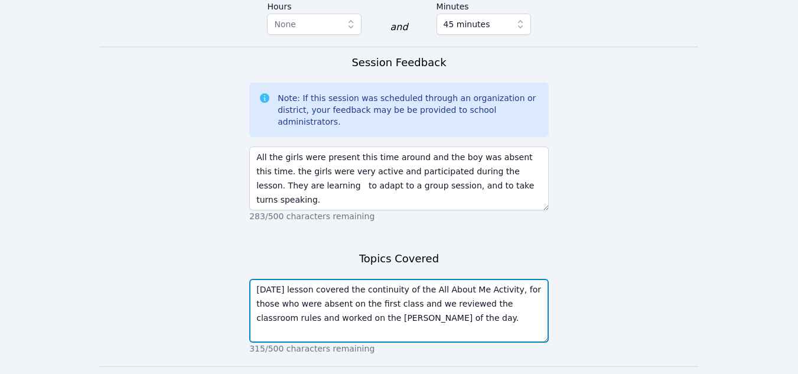
type textarea "Today's lesson covered the continuity of the All About Me Activity, for those w…"
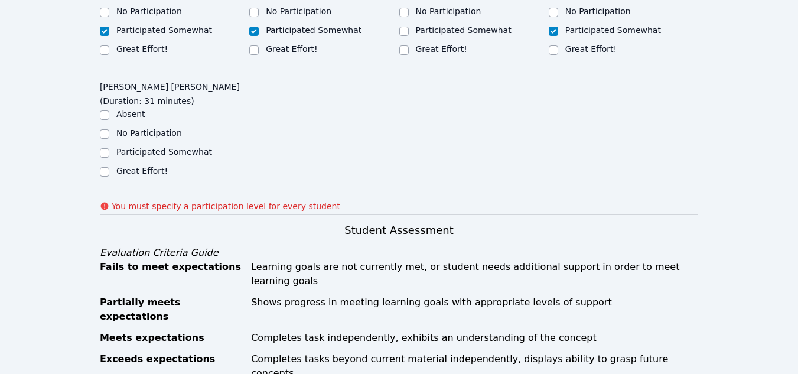
scroll to position [376, 0]
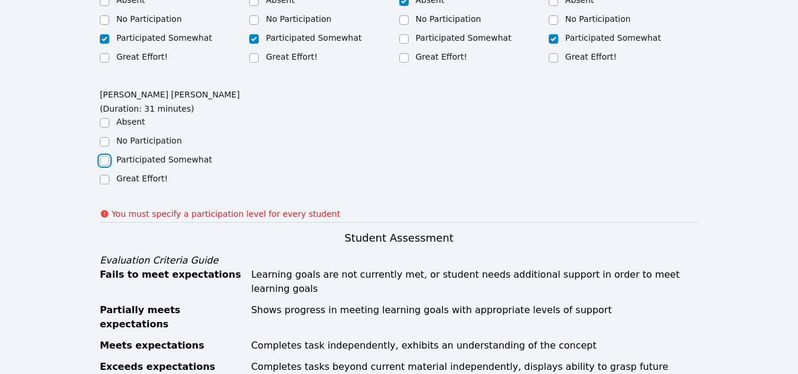
click at [103, 156] on input "Participated Somewhat" at bounding box center [104, 160] width 9 height 9
checkbox input "true"
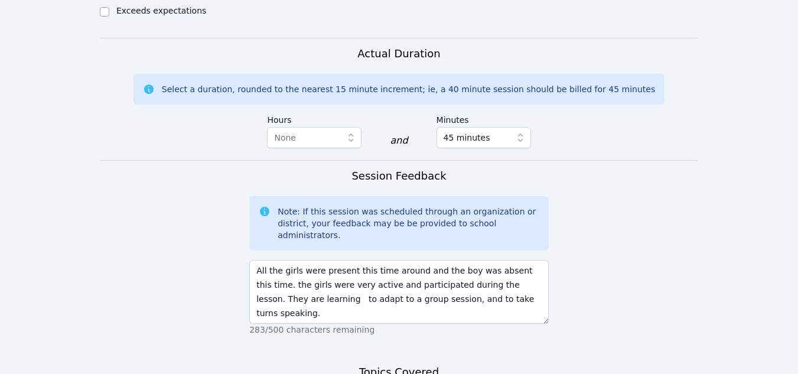
scroll to position [1075, 0]
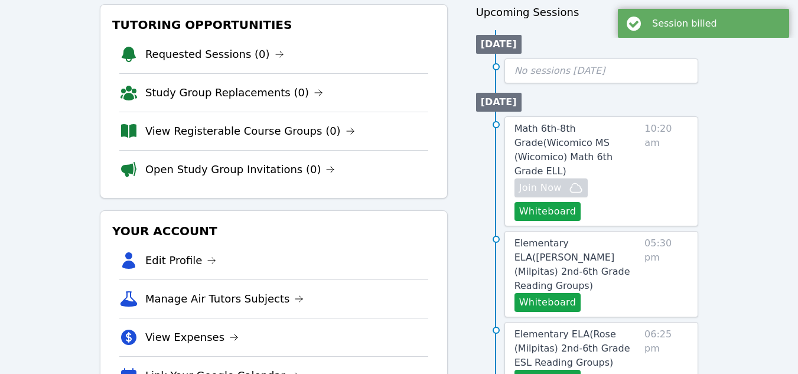
scroll to position [144, 0]
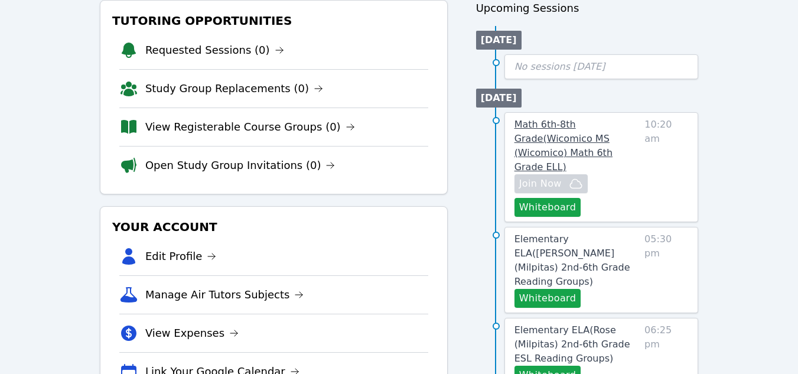
click at [567, 138] on span "Math 6th-8th Grade ( Wicomico MS (Wicomico) Math 6th Grade ELL )" at bounding box center [564, 146] width 98 height 54
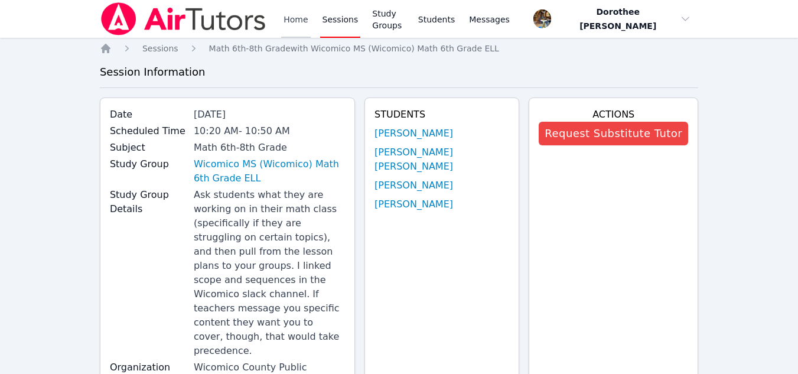
click at [300, 20] on link "Home" at bounding box center [295, 19] width 29 height 38
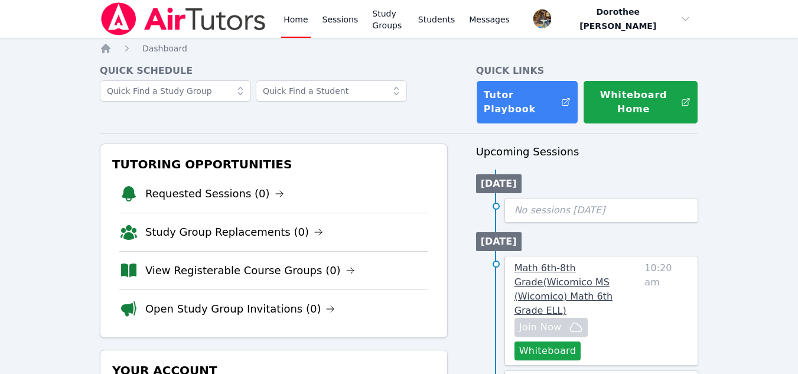
click at [556, 283] on span "Math 6th-8th Grade ( Wicomico MS (Wicomico) Math 6th Grade ELL )" at bounding box center [564, 289] width 98 height 54
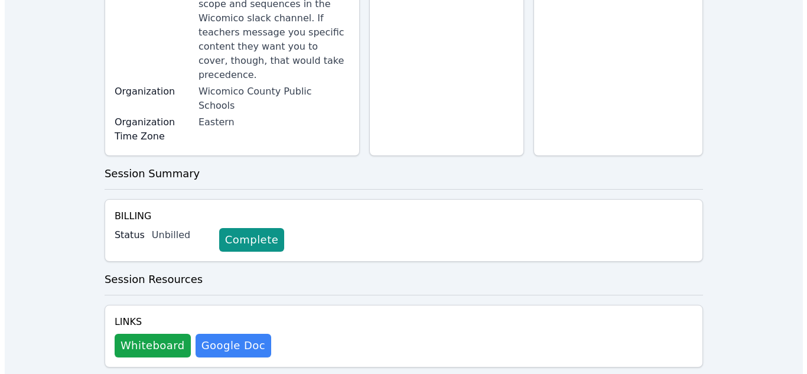
scroll to position [279, 0]
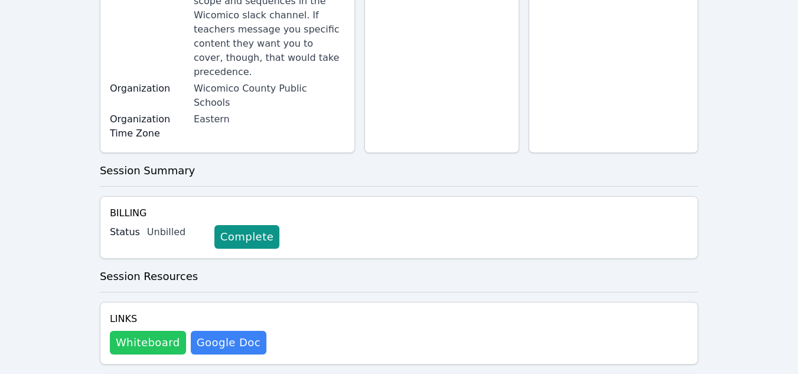
click at [152, 331] on button "Whiteboard" at bounding box center [148, 343] width 76 height 24
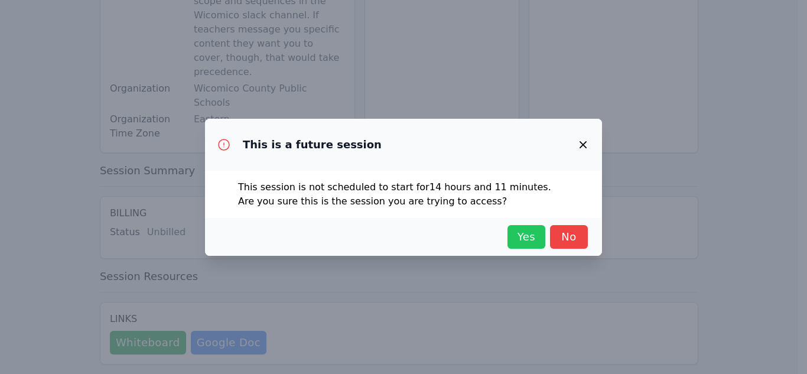
click at [513, 237] on span "Yes" at bounding box center [526, 237] width 26 height 17
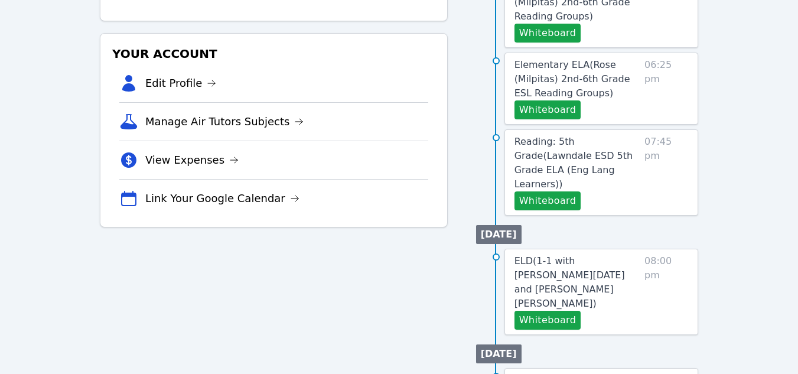
scroll to position [401, 0]
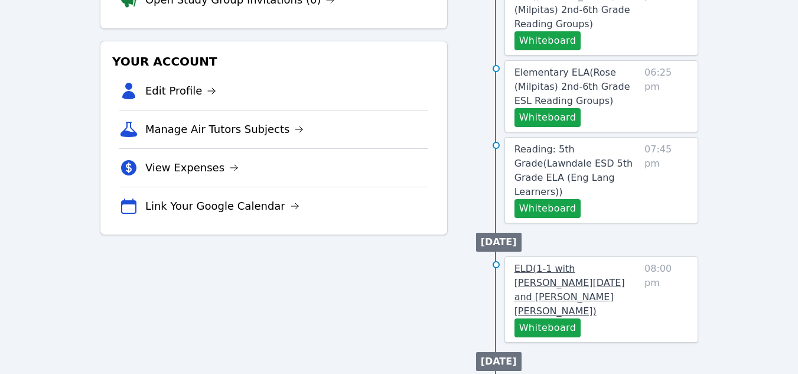
click at [583, 263] on span "ELD ( 1-1 with [PERSON_NAME][DATE] and [PERSON_NAME] [PERSON_NAME] )" at bounding box center [570, 290] width 110 height 54
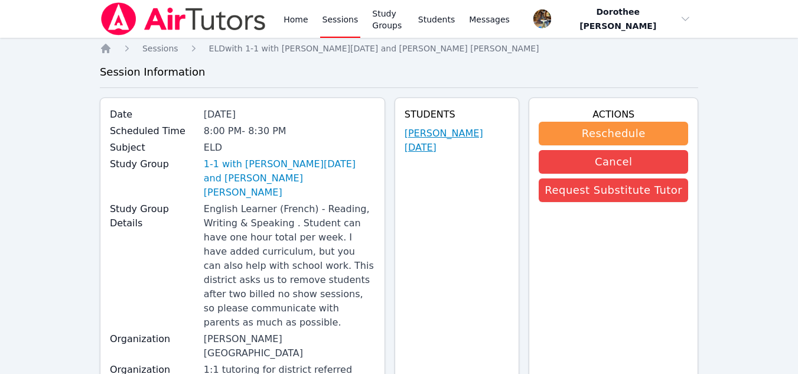
click at [472, 134] on link "[PERSON_NAME][DATE]" at bounding box center [457, 140] width 105 height 28
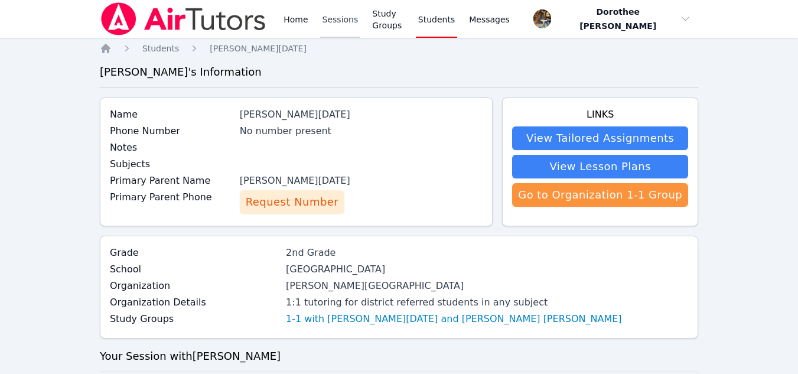
click at [331, 21] on link "Sessions" at bounding box center [340, 19] width 41 height 38
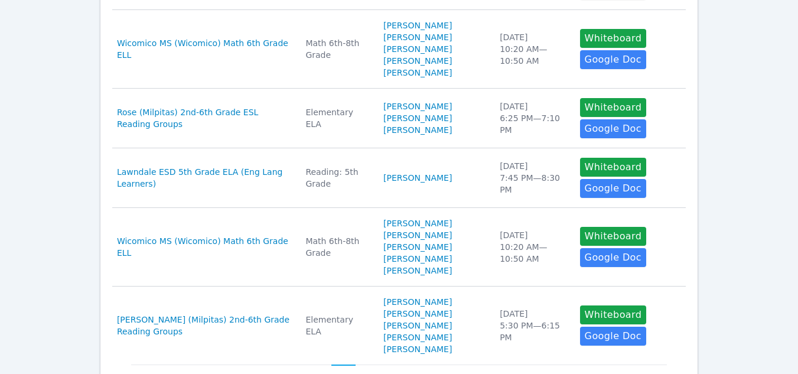
scroll to position [659, 0]
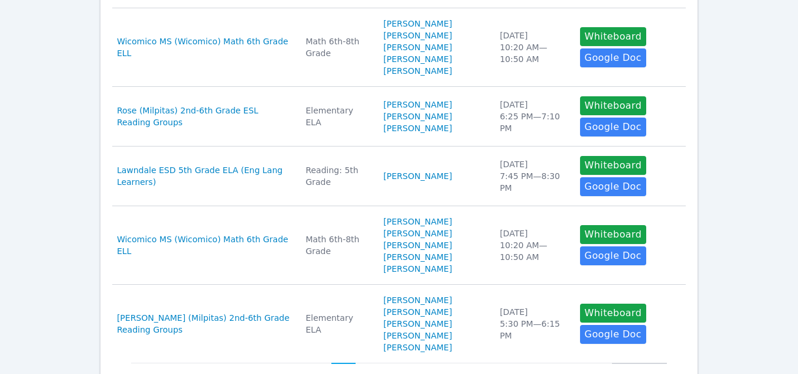
click at [629, 363] on button "Last" at bounding box center [639, 374] width 55 height 22
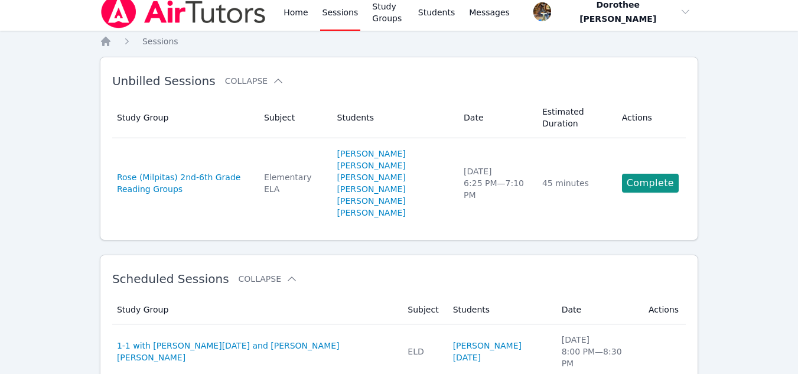
scroll to position [0, 0]
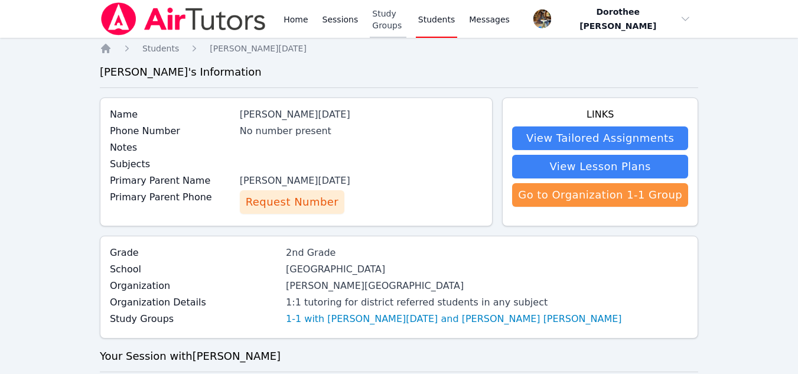
click at [394, 16] on link "Study Groups" at bounding box center [388, 19] width 37 height 38
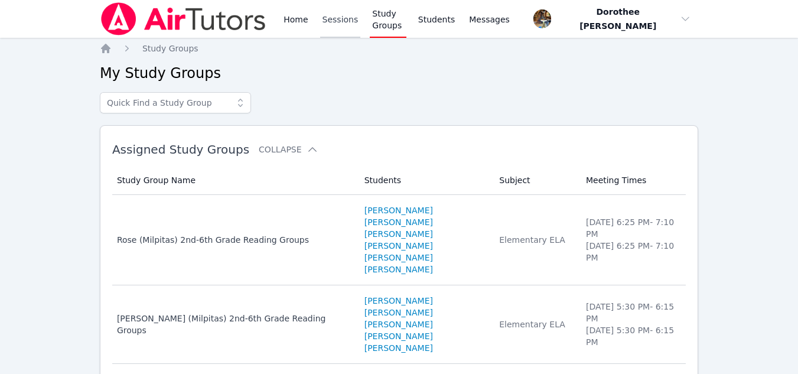
click at [339, 21] on link "Sessions" at bounding box center [340, 19] width 41 height 38
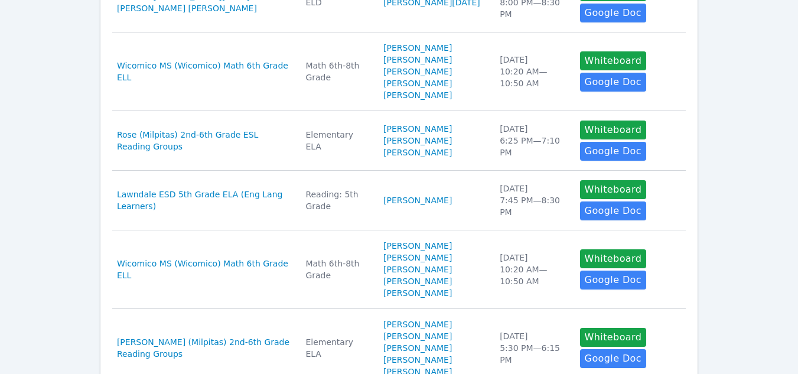
scroll to position [637, 0]
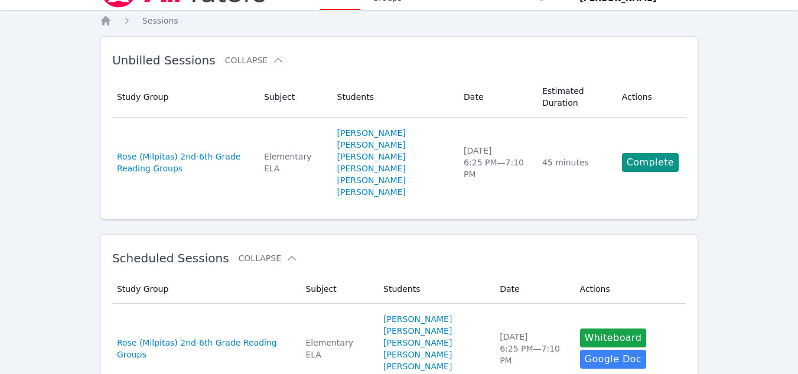
scroll to position [0, 0]
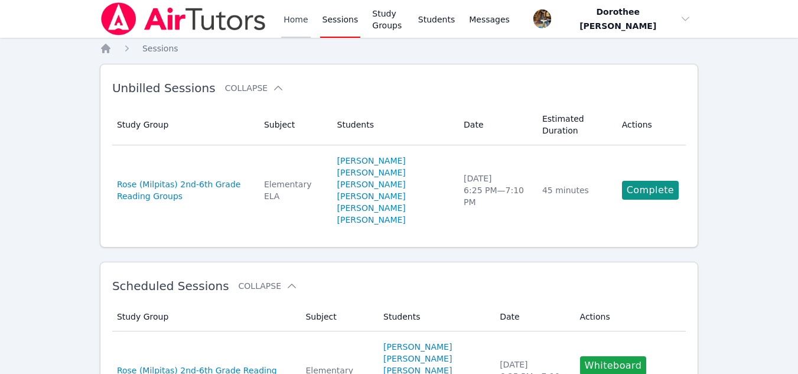
click at [291, 20] on link "Home" at bounding box center [295, 19] width 29 height 38
